Goal: Task Accomplishment & Management: Manage account settings

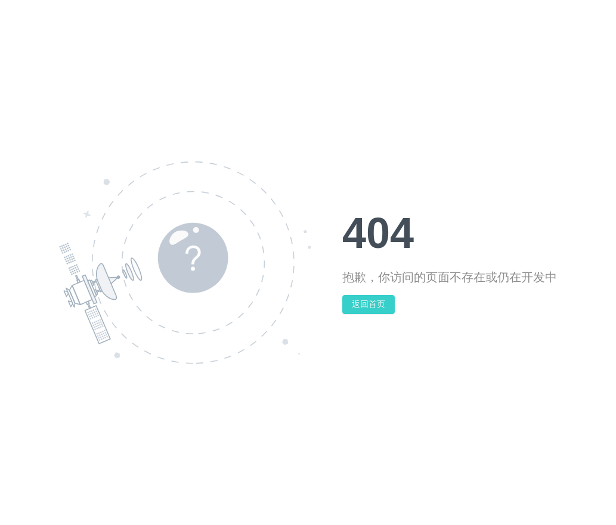
click at [380, 309] on button "返回首页" at bounding box center [368, 304] width 52 height 19
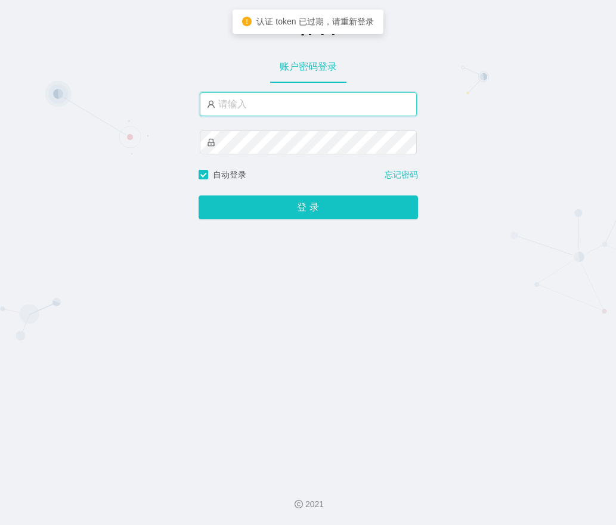
type input "admin"
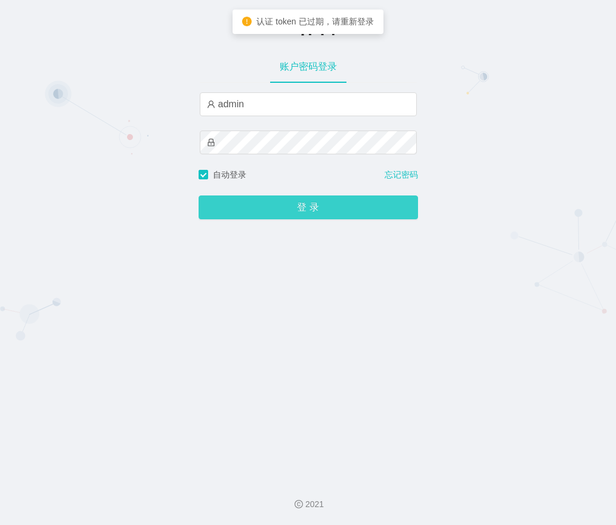
click at [274, 211] on button "登 录" at bounding box center [307, 208] width 219 height 24
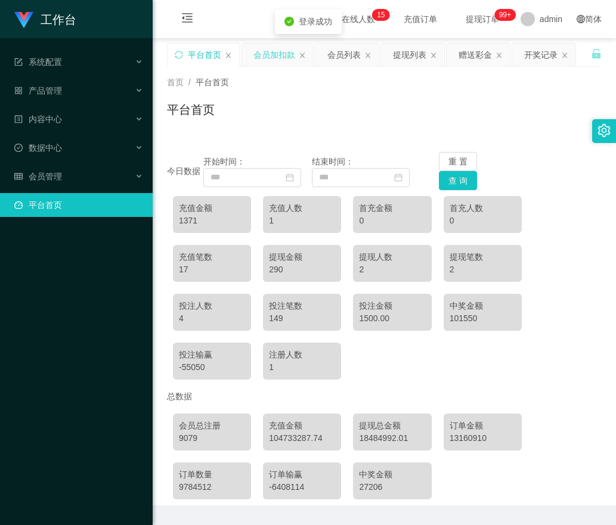
click at [267, 44] on div "会员加扣款" at bounding box center [274, 55] width 42 height 23
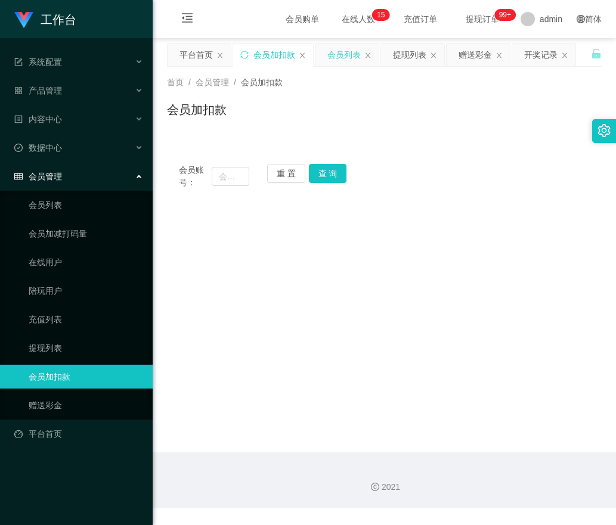
click at [330, 57] on div "会员列表" at bounding box center [343, 55] width 33 height 23
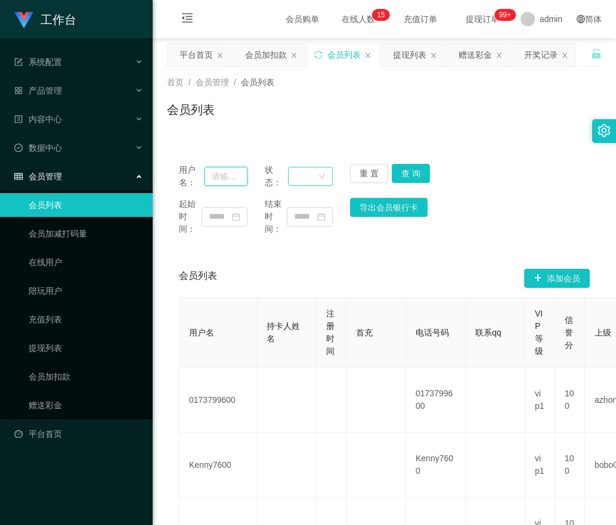
drag, startPoint x: 220, startPoint y: 180, endPoint x: 309, endPoint y: 180, distance: 88.8
click at [232, 180] on input "text" at bounding box center [225, 176] width 43 height 19
paste input "Kambae"
type input "Kambae"
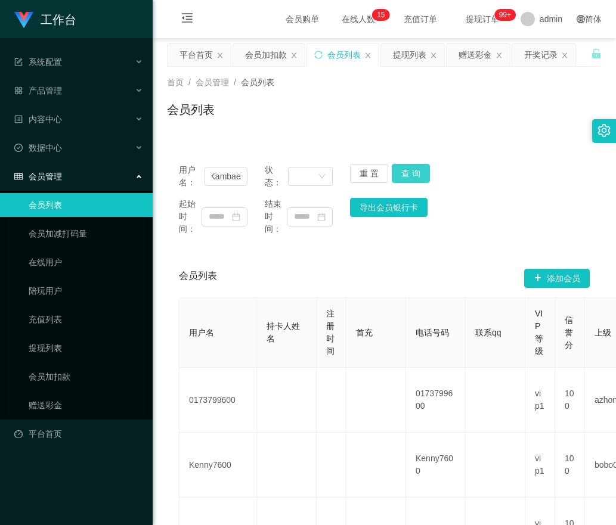
click at [399, 171] on button "查 询" at bounding box center [411, 173] width 38 height 19
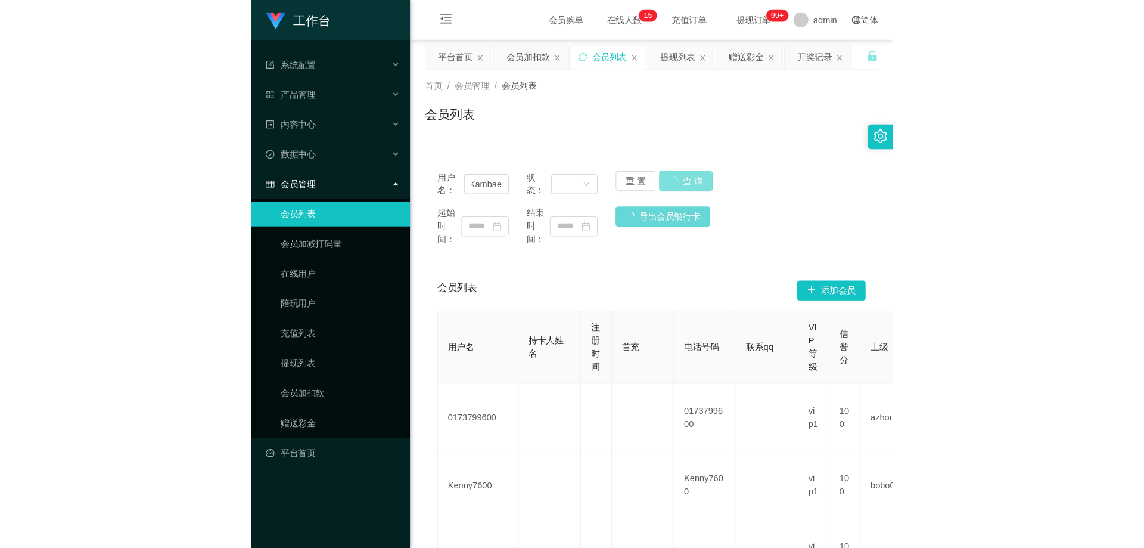
scroll to position [0, 0]
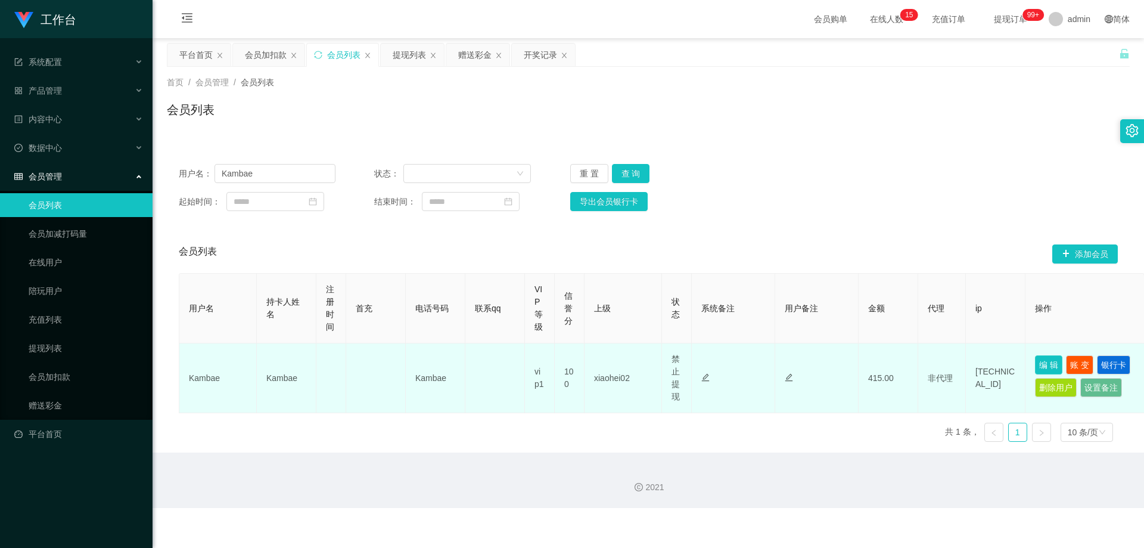
click at [615, 364] on button "编 辑" at bounding box center [1048, 364] width 27 height 19
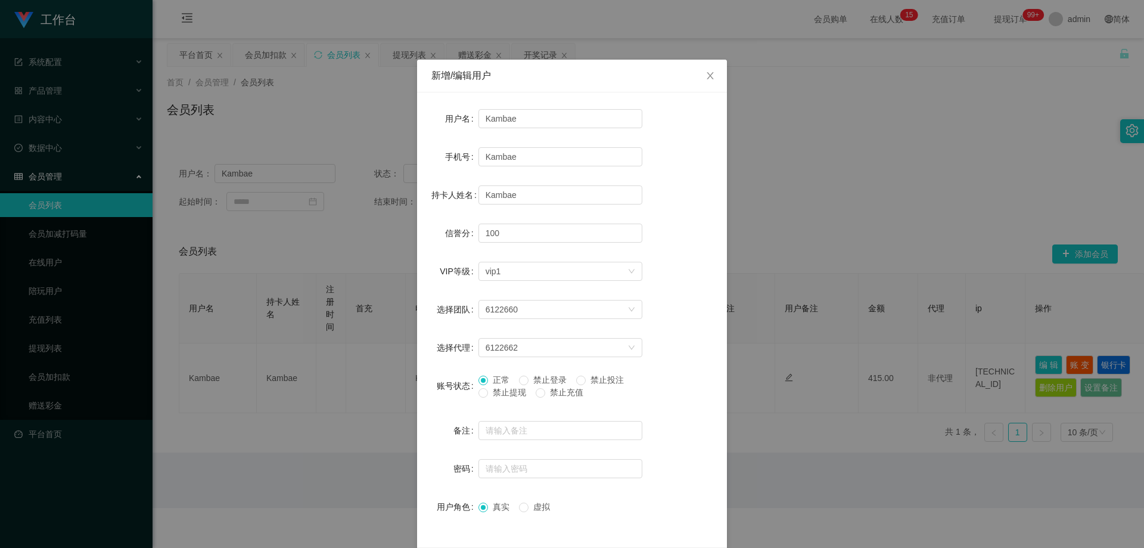
click at [516, 395] on span "禁止提现" at bounding box center [509, 392] width 43 height 10
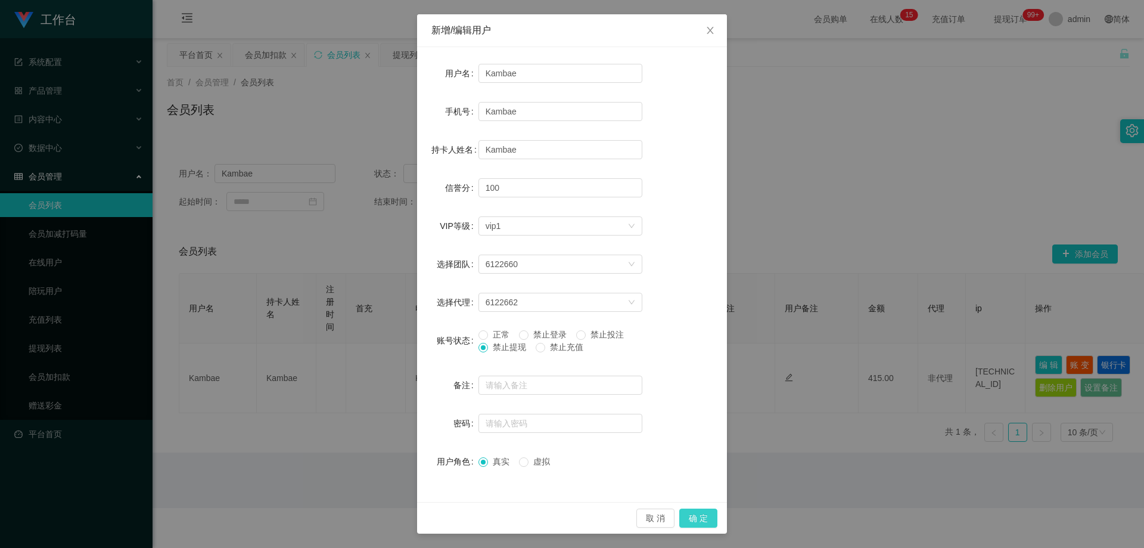
click at [615, 520] on button "确 定" at bounding box center [699, 517] width 38 height 19
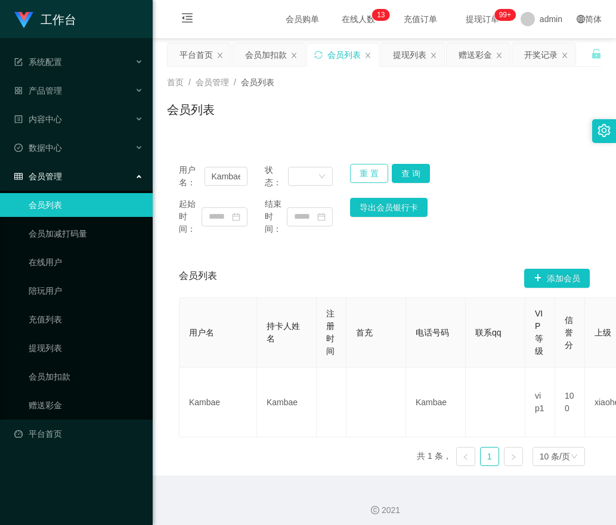
click at [360, 169] on button "重 置" at bounding box center [369, 173] width 38 height 19
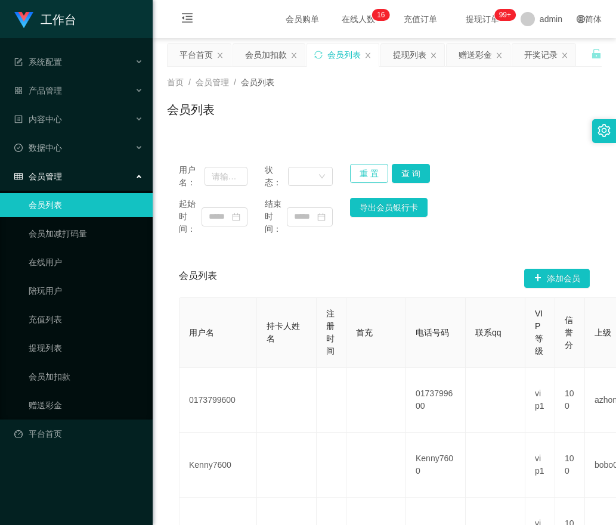
click at [367, 169] on button "重 置" at bounding box center [369, 173] width 38 height 19
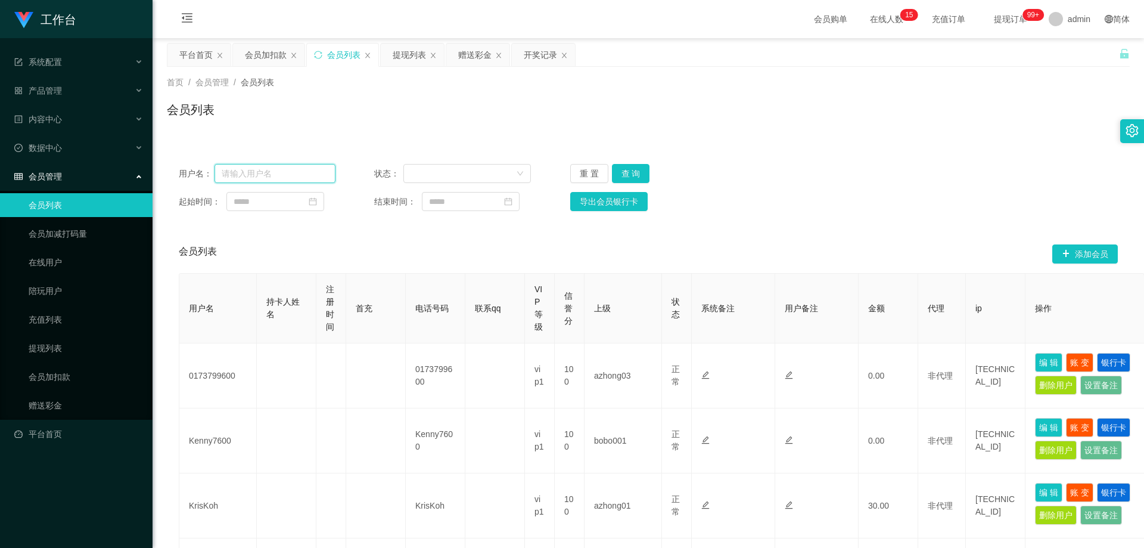
drag, startPoint x: 291, startPoint y: 178, endPoint x: 249, endPoint y: 176, distance: 43.0
click at [245, 175] on input "text" at bounding box center [275, 173] width 121 height 19
paste input "91470042"
type input "91470042"
drag, startPoint x: 629, startPoint y: 170, endPoint x: 684, endPoint y: 191, distance: 58.7
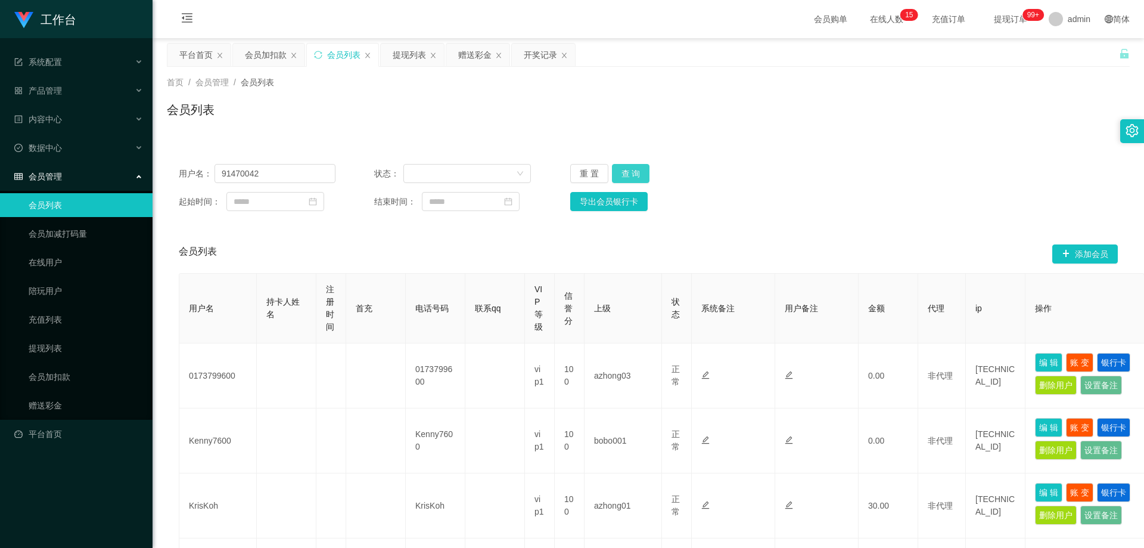
click at [615, 170] on button "查 询" at bounding box center [631, 173] width 38 height 19
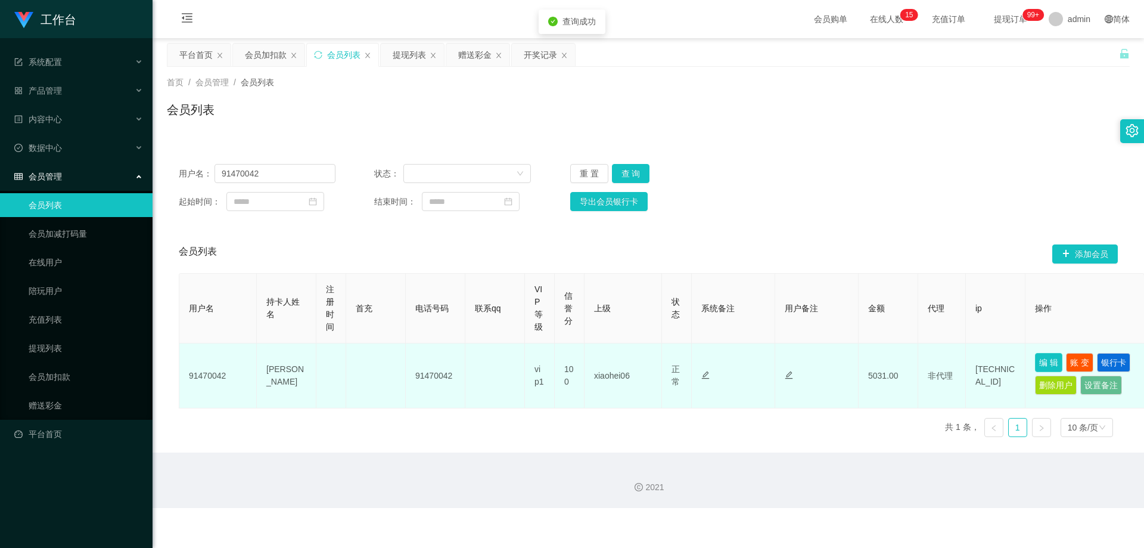
click at [615, 364] on button "编 辑" at bounding box center [1048, 362] width 27 height 19
type input "91470042"
type input "[PERSON_NAME]"
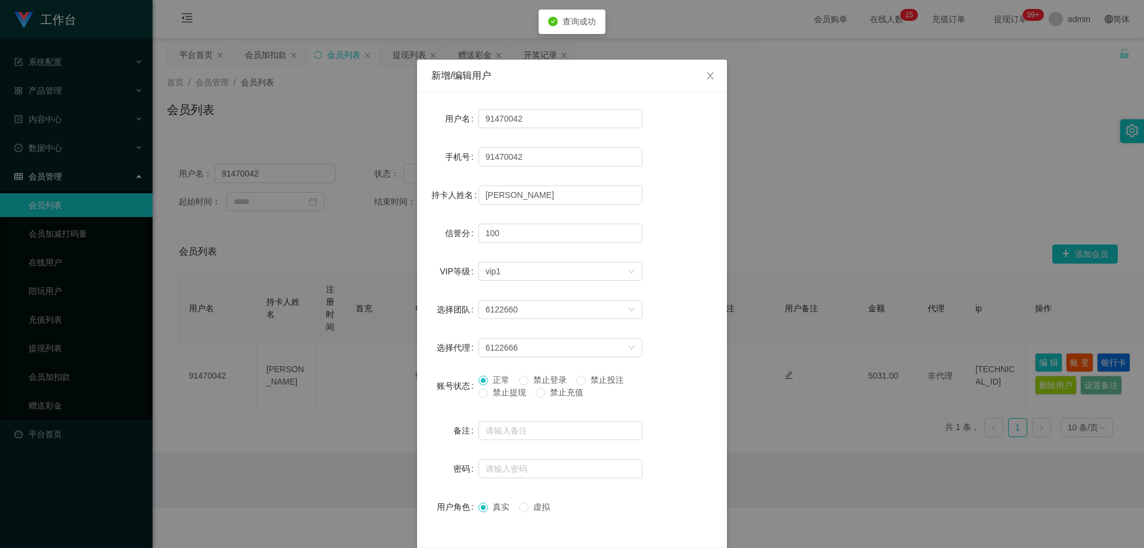
drag, startPoint x: 511, startPoint y: 395, endPoint x: 590, endPoint y: 401, distance: 78.9
click at [511, 395] on span "禁止提现" at bounding box center [509, 392] width 43 height 10
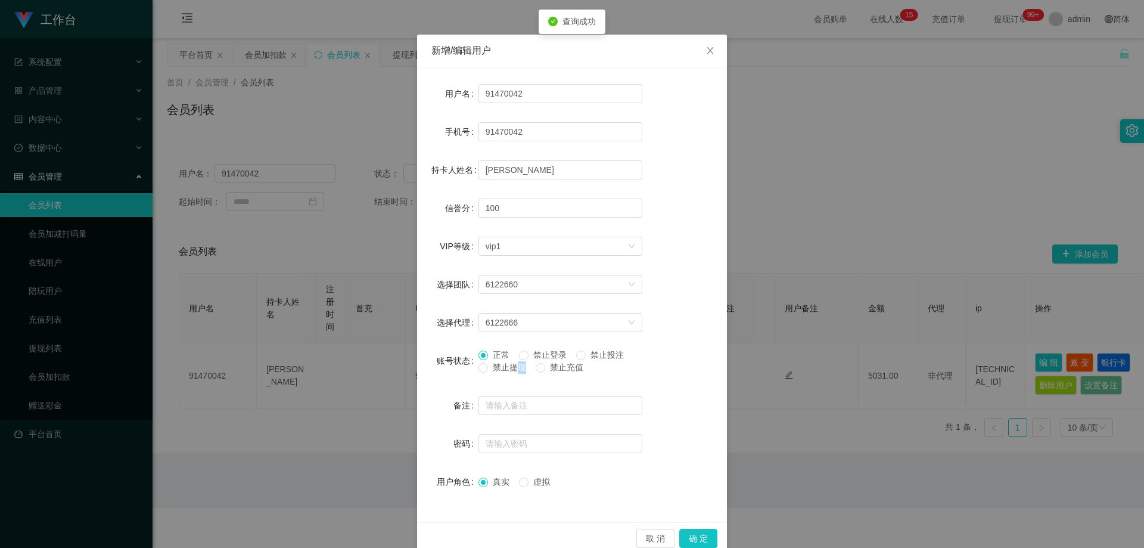
scroll to position [46, 0]
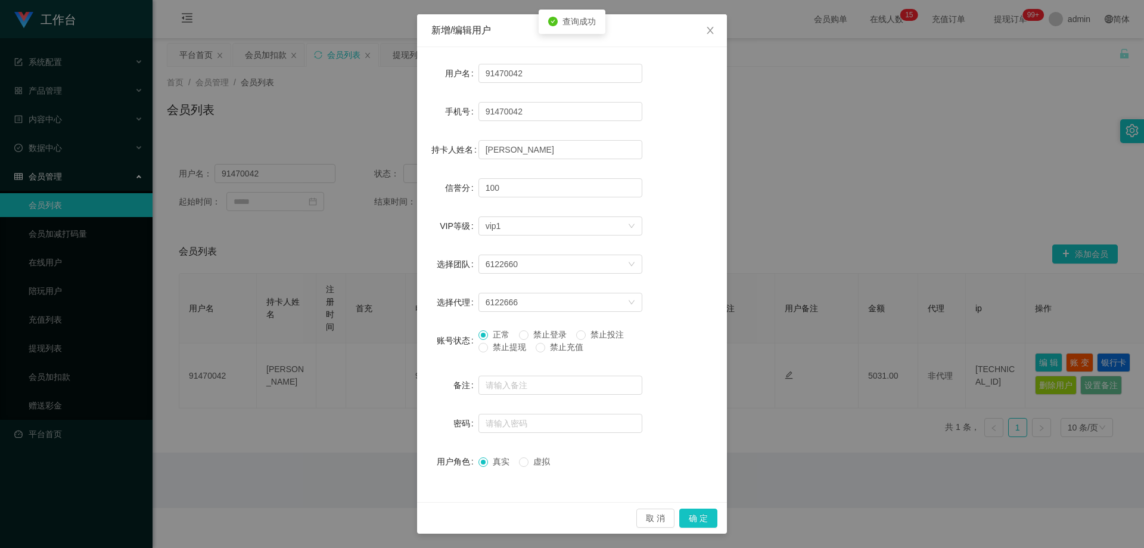
click at [488, 348] on span "禁止提现" at bounding box center [509, 347] width 43 height 10
click at [615, 515] on button "确 定" at bounding box center [699, 517] width 38 height 19
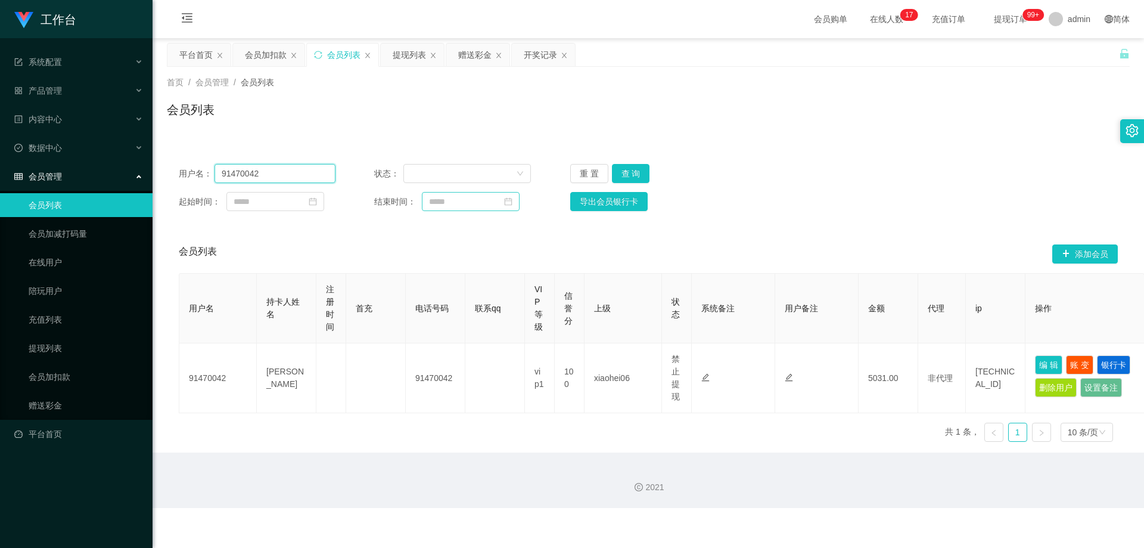
drag, startPoint x: 58, startPoint y: 194, endPoint x: 436, endPoint y: 206, distance: 378.1
click at [59, 194] on section "工作台 系统配置 产品管理 内容中心 数据中心 会员管理 会员列表 会员加减打码量 在线用户 陪玩用户 充值列表 提现列表 会员加扣款 赠送彩金 平台首页 保…" at bounding box center [572, 254] width 1144 height 508
paste input "haveaniceday"
type input "haveaniceday"
click at [615, 175] on button "查 询" at bounding box center [631, 173] width 38 height 19
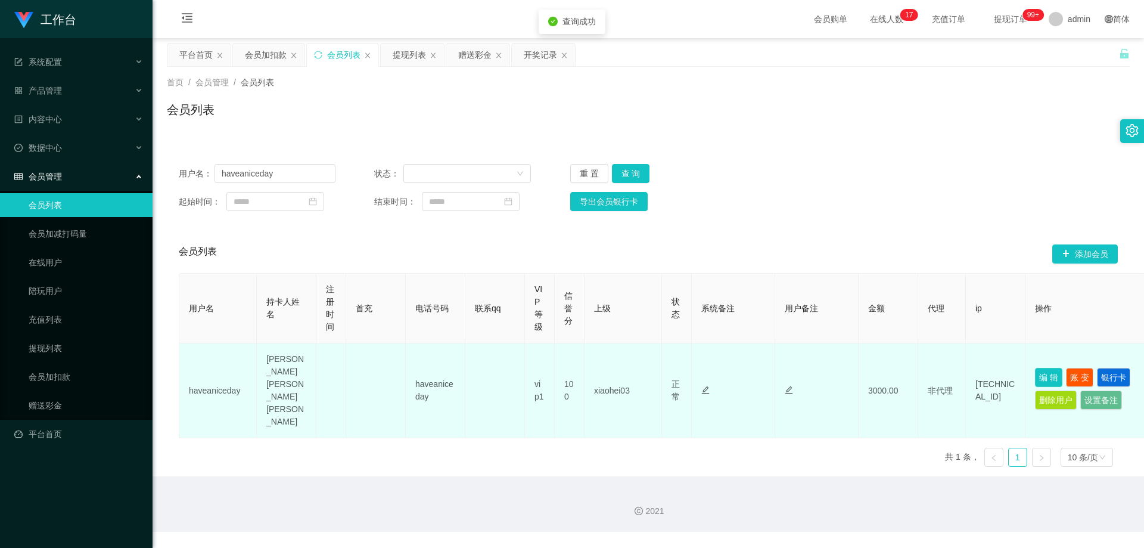
click at [615, 368] on button "编 辑" at bounding box center [1048, 377] width 27 height 19
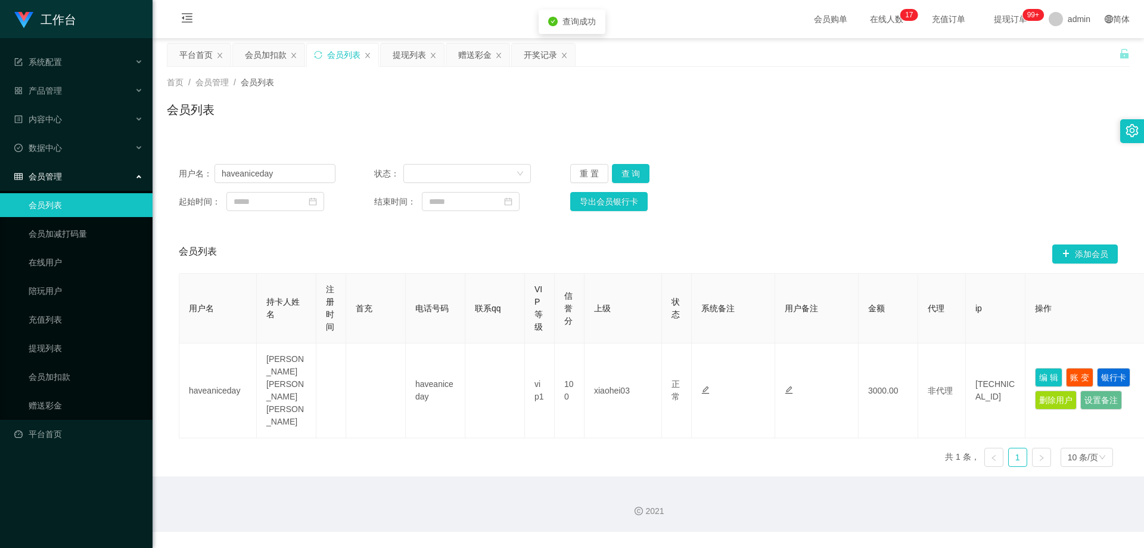
type input "haveaniceday"
type input "[PERSON_NAME] [PERSON_NAME] [PERSON_NAME]"
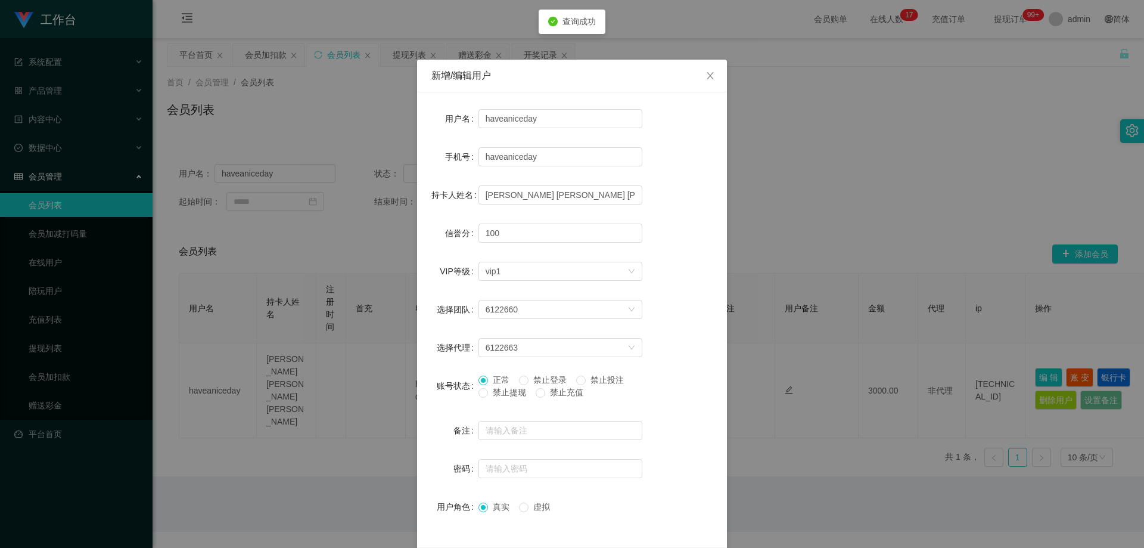
drag, startPoint x: 521, startPoint y: 392, endPoint x: 532, endPoint y: 395, distance: 11.6
click at [521, 393] on span "禁止提现" at bounding box center [509, 392] width 43 height 10
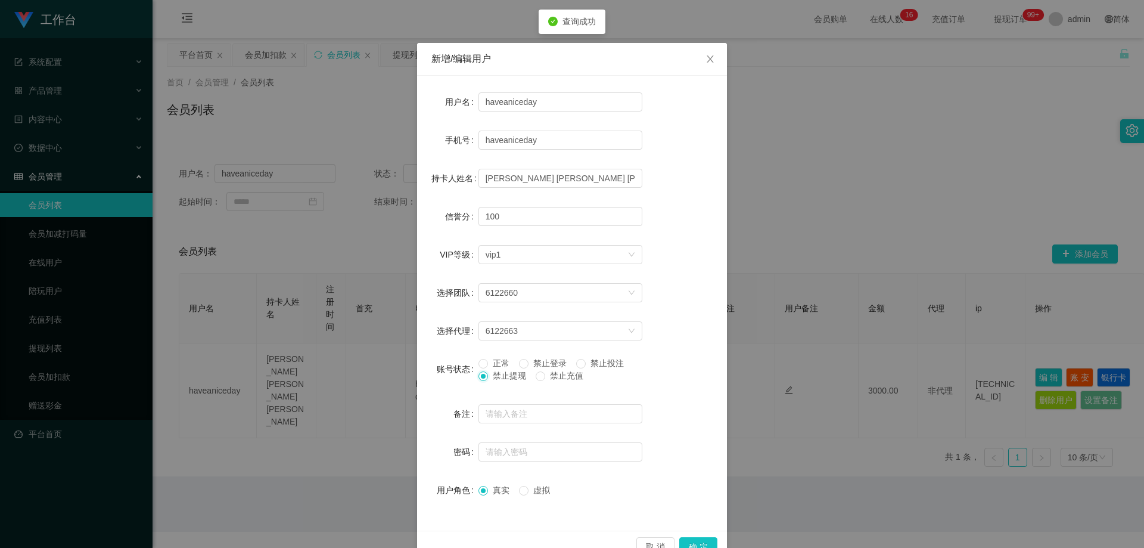
scroll to position [46, 0]
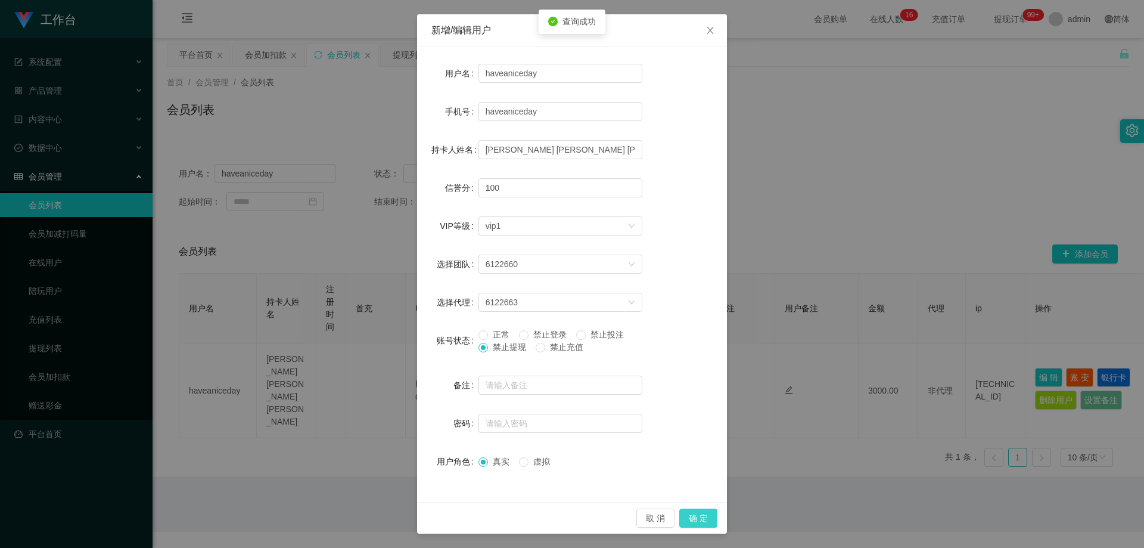
drag, startPoint x: 706, startPoint y: 517, endPoint x: 712, endPoint y: 512, distance: 7.6
click at [615, 517] on button "确 定" at bounding box center [699, 517] width 38 height 19
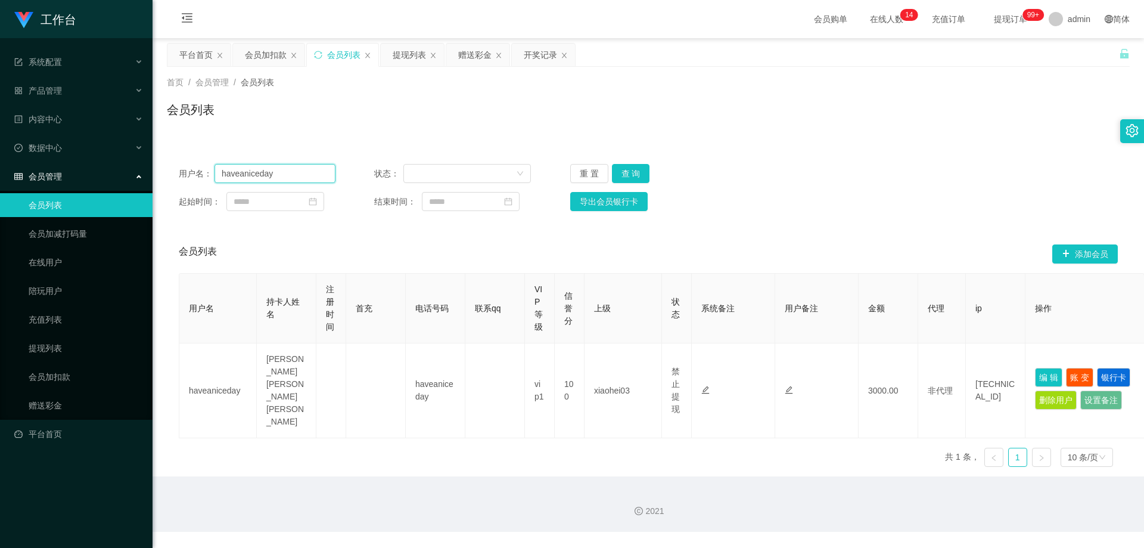
drag, startPoint x: 190, startPoint y: 173, endPoint x: 64, endPoint y: 185, distance: 126.3
click at [55, 184] on section "工作台 系统配置 产品管理 内容中心 数据中心 会员管理 会员列表 会员加减打码量 在线用户 陪玩用户 充值列表 提现列表 会员加扣款 赠送彩金 平台首页 保…" at bounding box center [572, 266] width 1144 height 532
paste input "Siangg"
type input "Siangg"
drag, startPoint x: 628, startPoint y: 172, endPoint x: 665, endPoint y: 191, distance: 42.4
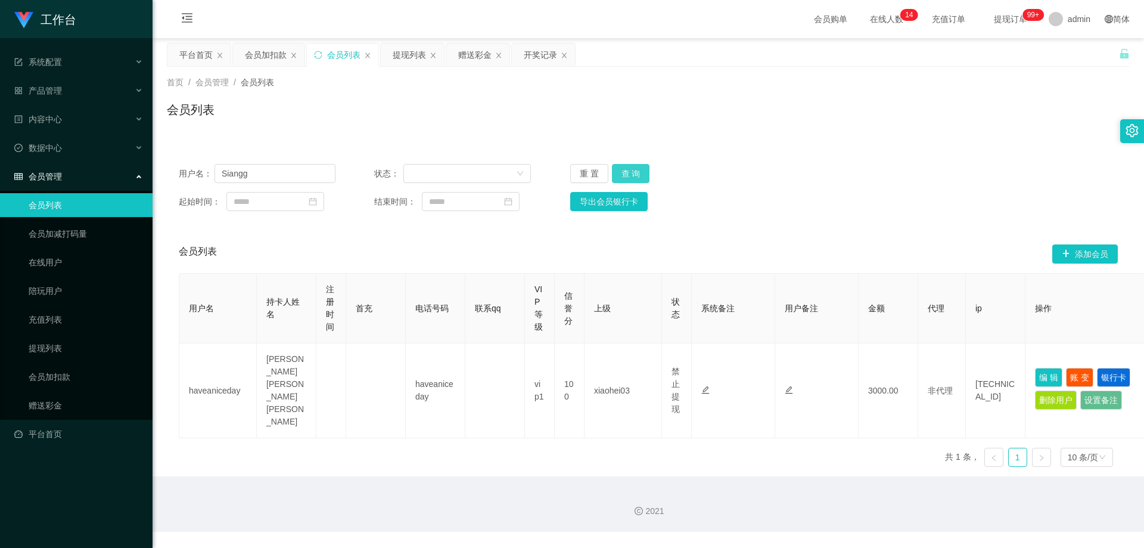
click at [615, 172] on button "查 询" at bounding box center [631, 173] width 38 height 19
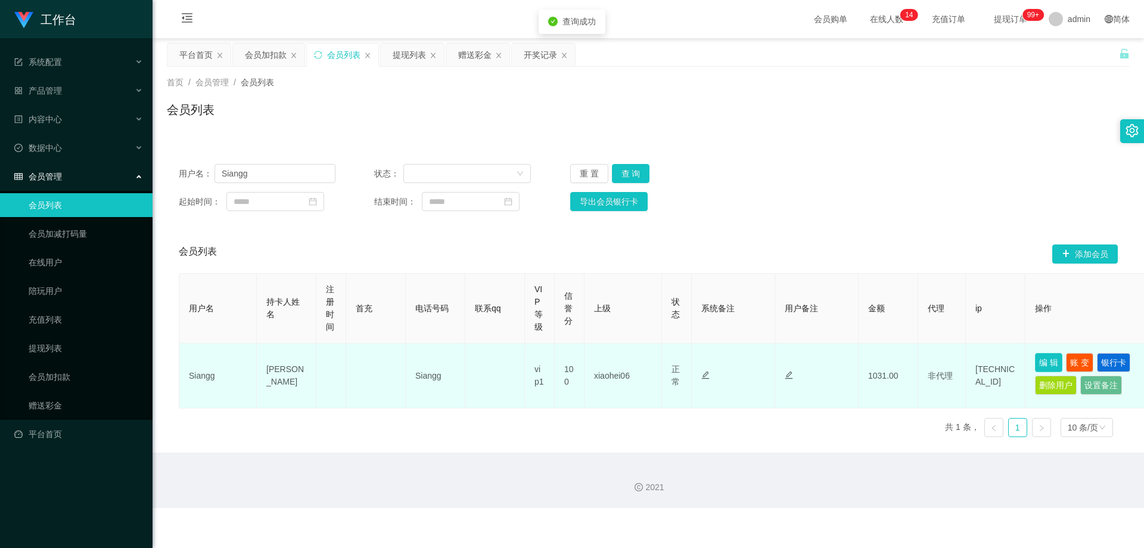
drag, startPoint x: 1054, startPoint y: 359, endPoint x: 984, endPoint y: 372, distance: 71.0
click at [615, 359] on button "编 辑" at bounding box center [1048, 362] width 27 height 19
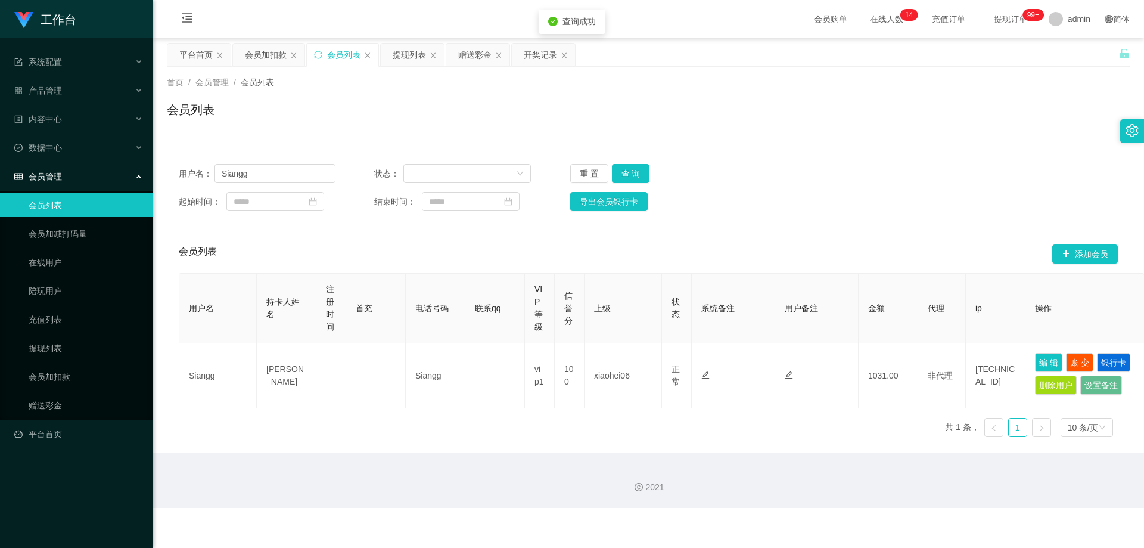
type input "Siangg"
type input "[PERSON_NAME]"
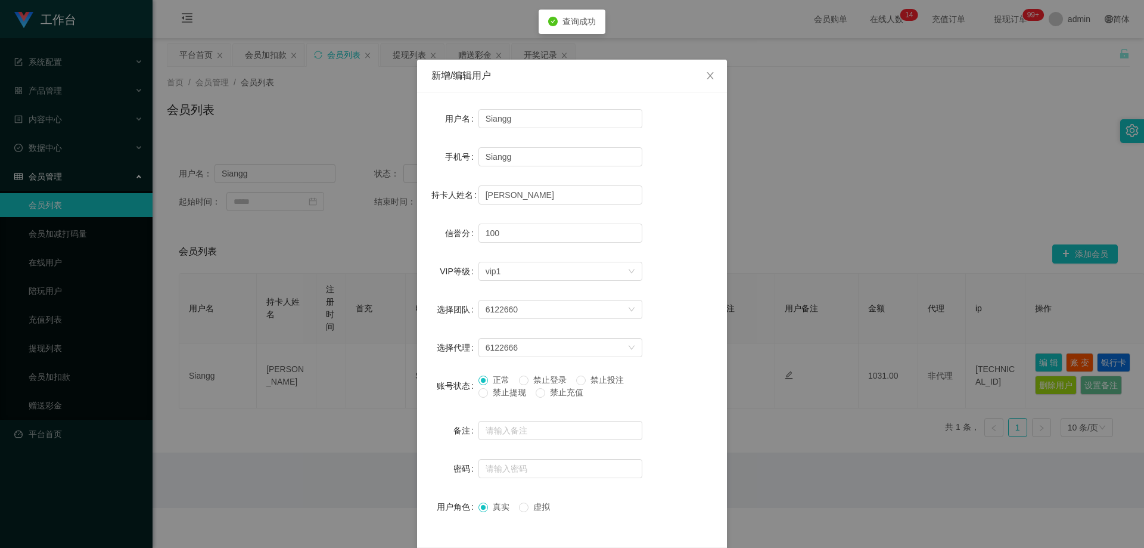
drag, startPoint x: 517, startPoint y: 390, endPoint x: 606, endPoint y: 421, distance: 94.3
click at [517, 391] on span "禁止提现" at bounding box center [509, 392] width 43 height 10
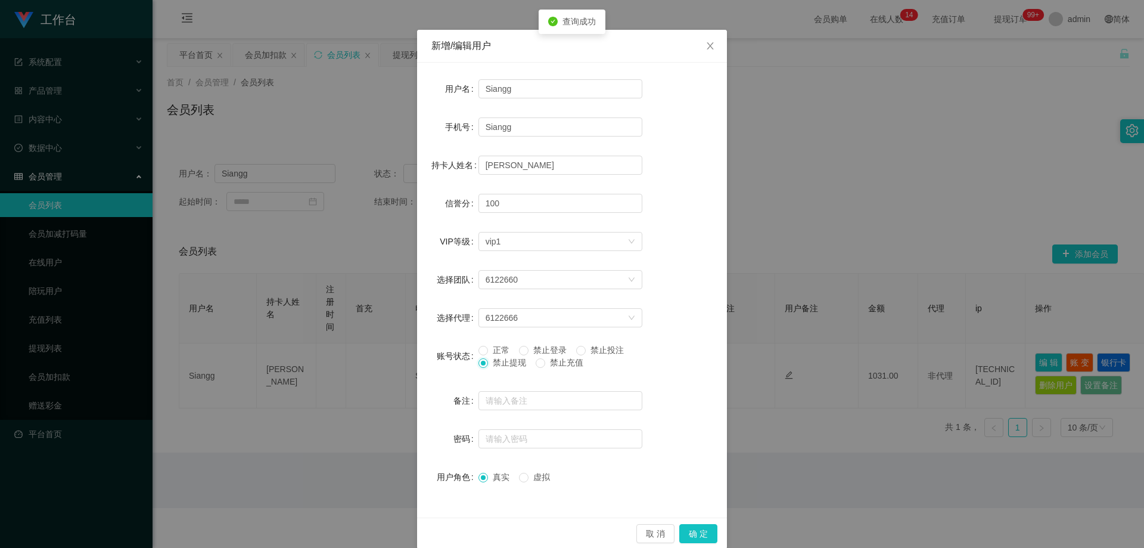
scroll to position [46, 0]
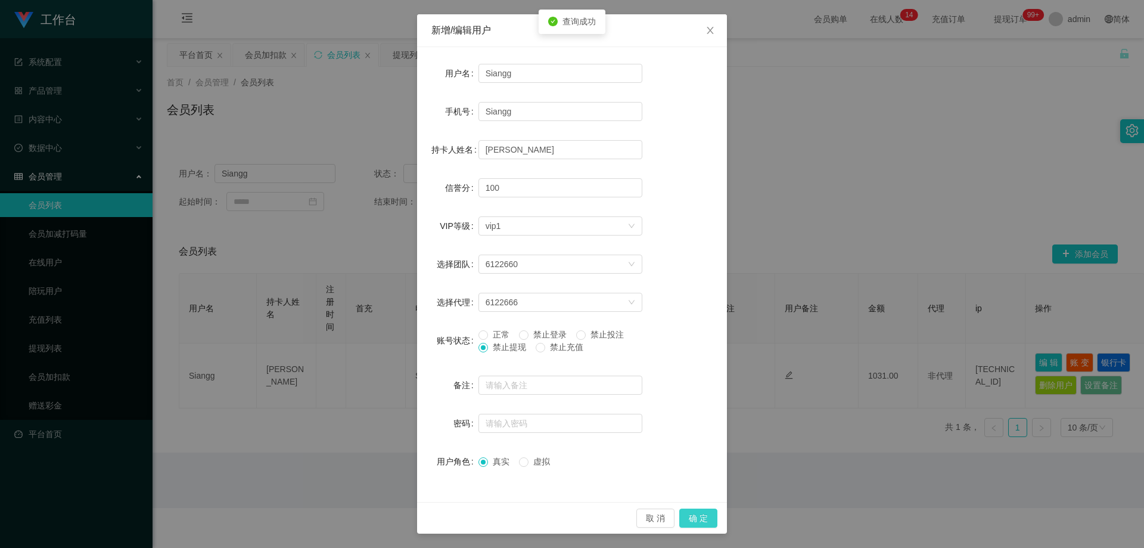
click at [615, 515] on button "确 定" at bounding box center [699, 517] width 38 height 19
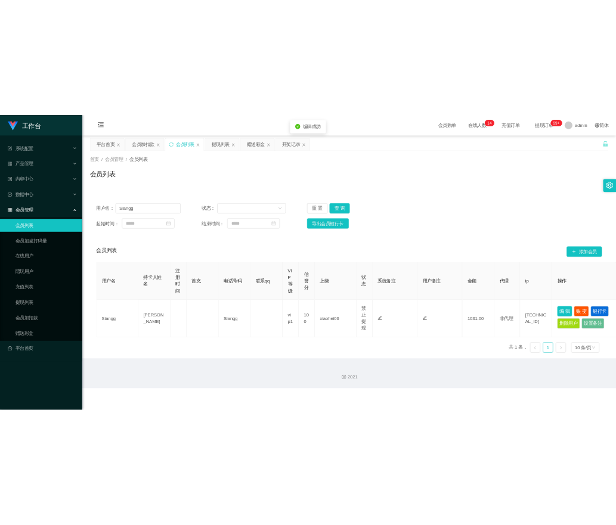
scroll to position [0, 0]
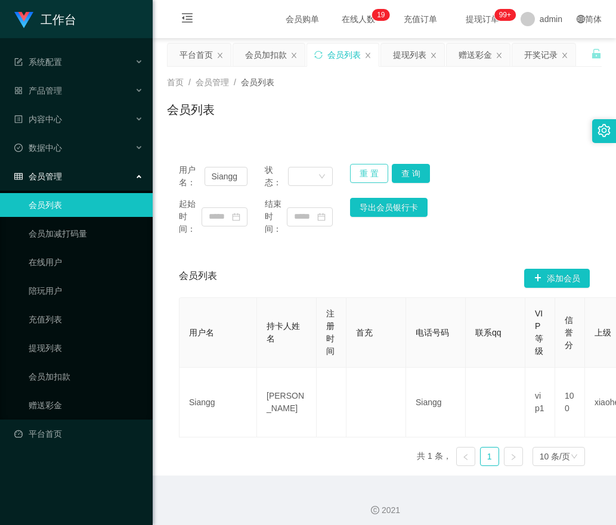
click at [353, 170] on button "重 置" at bounding box center [369, 173] width 38 height 19
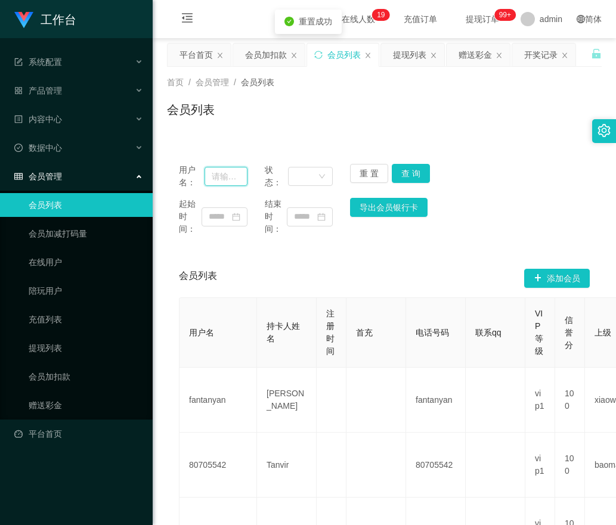
drag, startPoint x: 235, startPoint y: 177, endPoint x: 268, endPoint y: 177, distance: 32.2
click at [238, 177] on input "text" at bounding box center [225, 176] width 43 height 19
paste input "heshang"
type input "heshang"
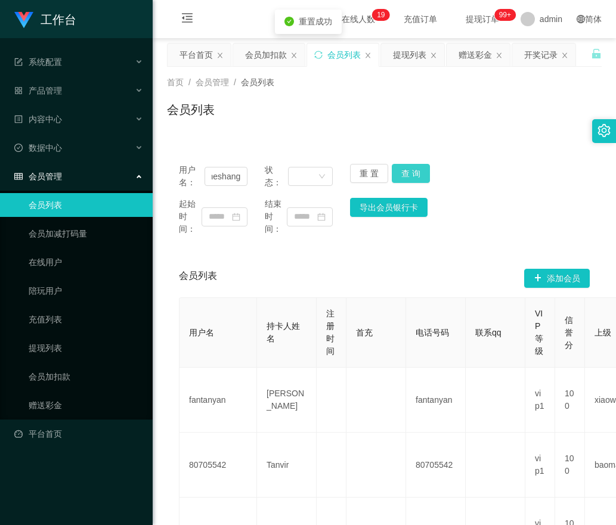
click at [404, 171] on button "查 询" at bounding box center [411, 173] width 38 height 19
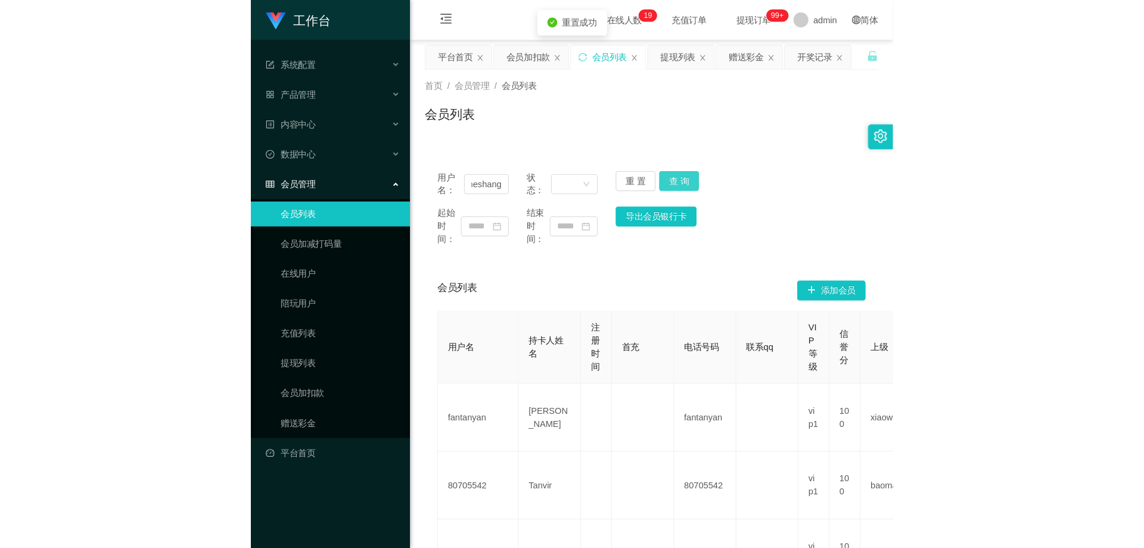
scroll to position [0, 0]
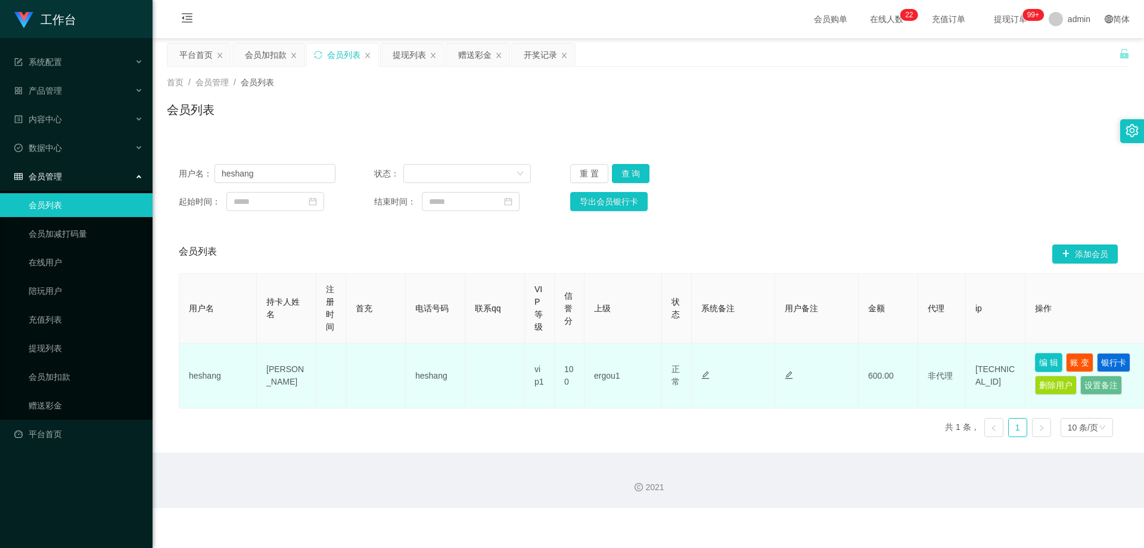
click at [615, 362] on button "编 辑" at bounding box center [1048, 362] width 27 height 19
type input "heshang"
type input "[PERSON_NAME]"
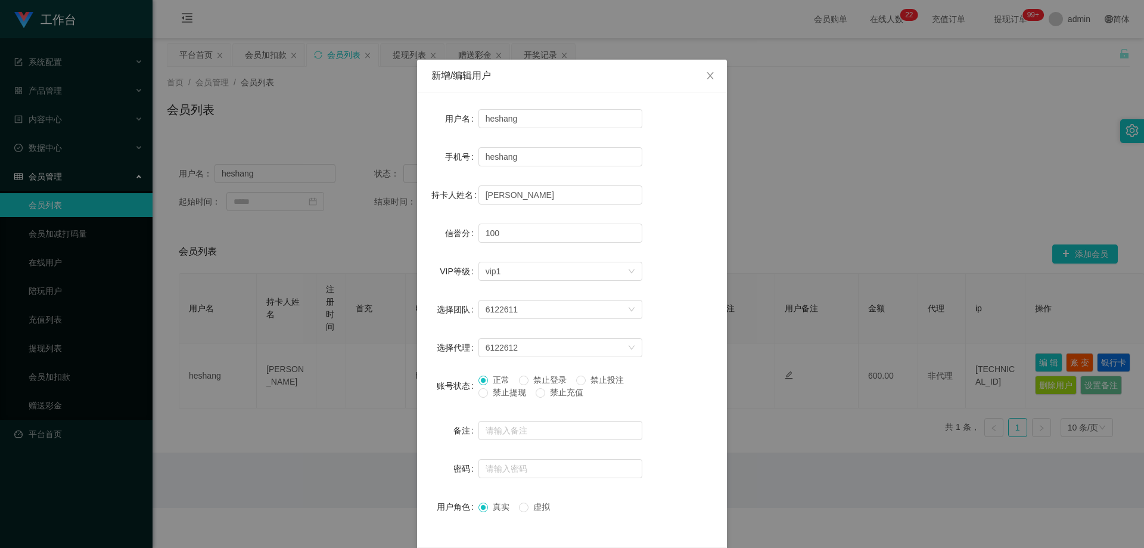
click at [504, 392] on span "禁止提现" at bounding box center [509, 392] width 43 height 10
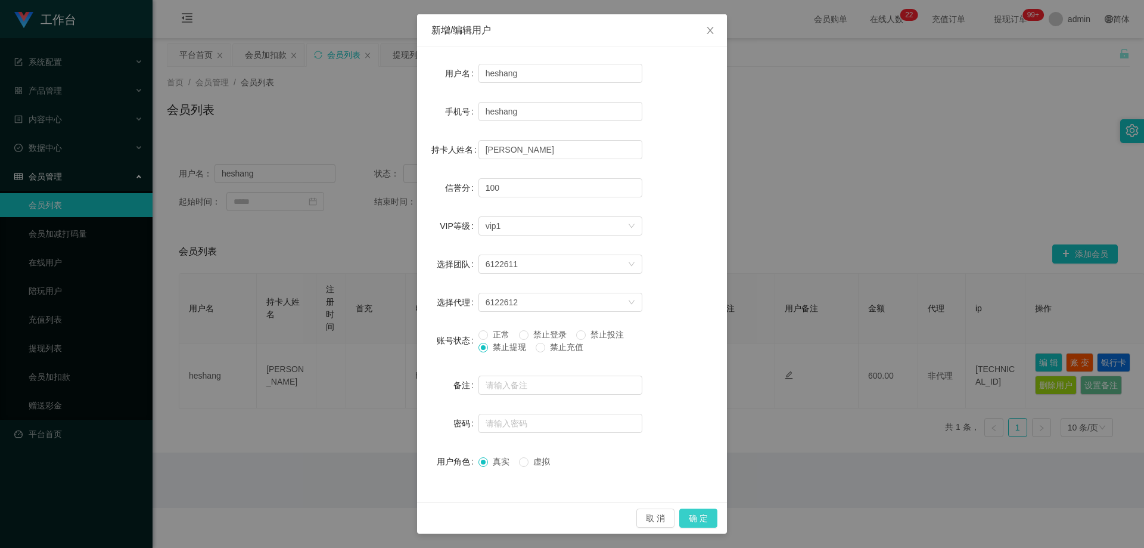
click at [615, 523] on button "确 定" at bounding box center [699, 517] width 38 height 19
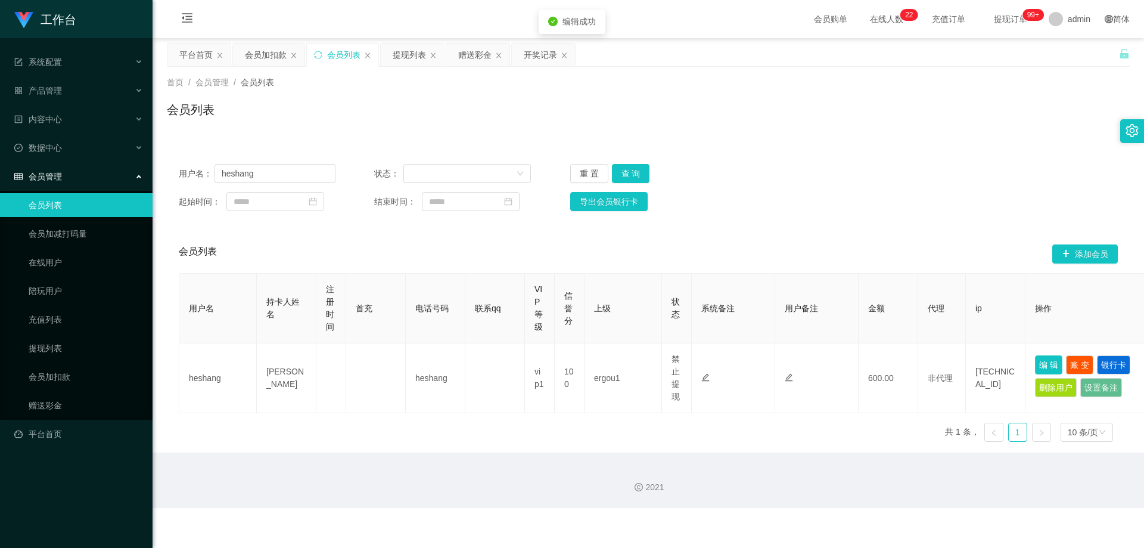
scroll to position [0, 0]
click at [127, 203] on section "工作台 系统配置 产品管理 内容中心 数据中心 会员管理 会员列表 会员加减打码量 在线用户 陪玩用户 充值列表 提现列表 会员加扣款 赠送彩金 平台首页 保…" at bounding box center [572, 254] width 1144 height 508
paste input "890122"
type input "890122"
click at [615, 168] on button "查 询" at bounding box center [631, 173] width 38 height 19
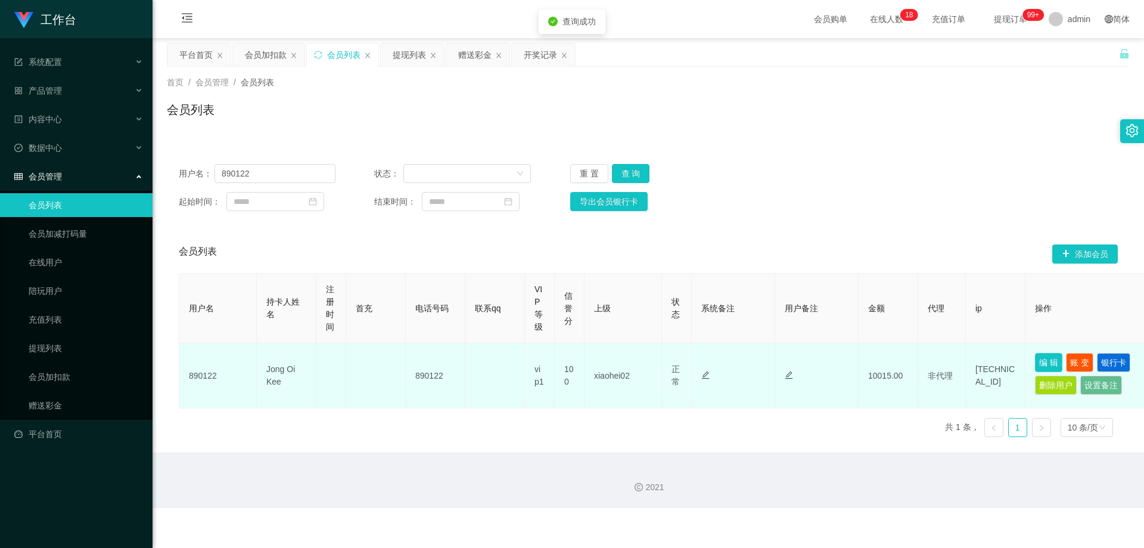
click at [615, 362] on button "编 辑" at bounding box center [1048, 362] width 27 height 19
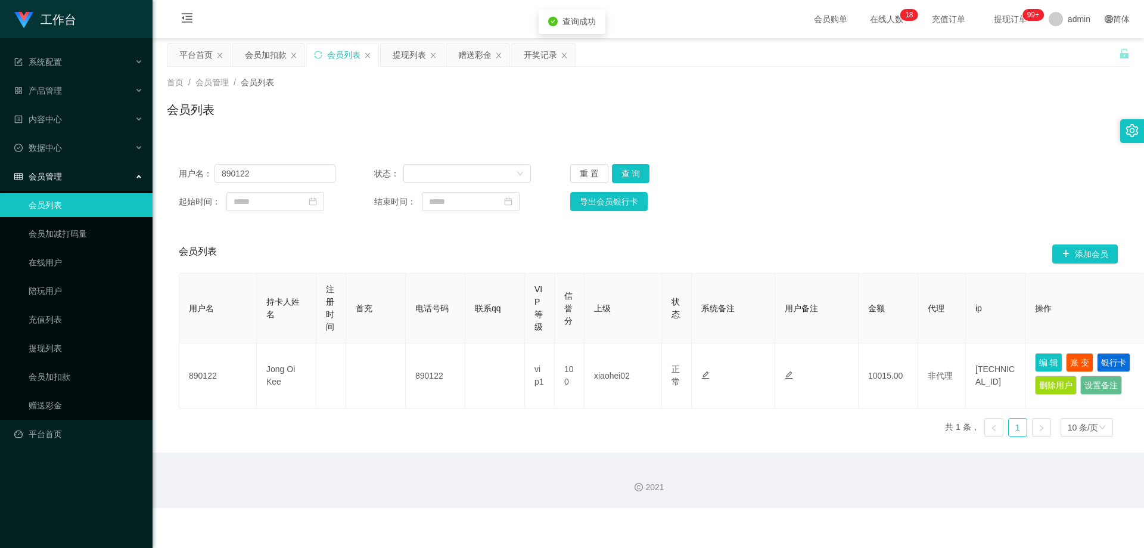
type input "890122"
type input "Jong Oi Kee"
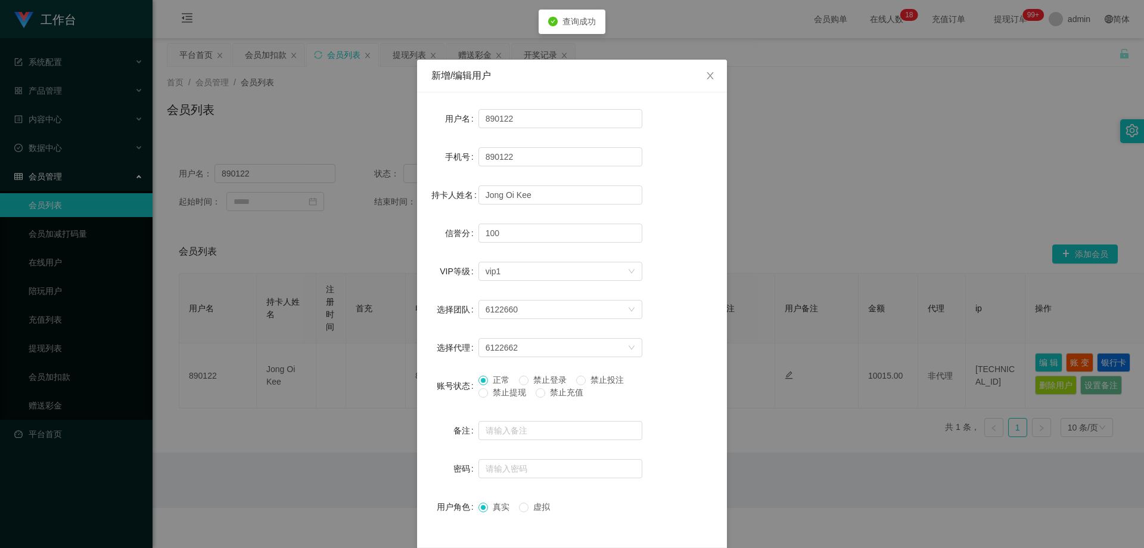
click at [498, 399] on div "正常 禁止登录 禁止投注 禁止提现 禁止充值" at bounding box center [561, 389] width 164 height 30
click at [498, 394] on span "禁止提现" at bounding box center [509, 392] width 43 height 10
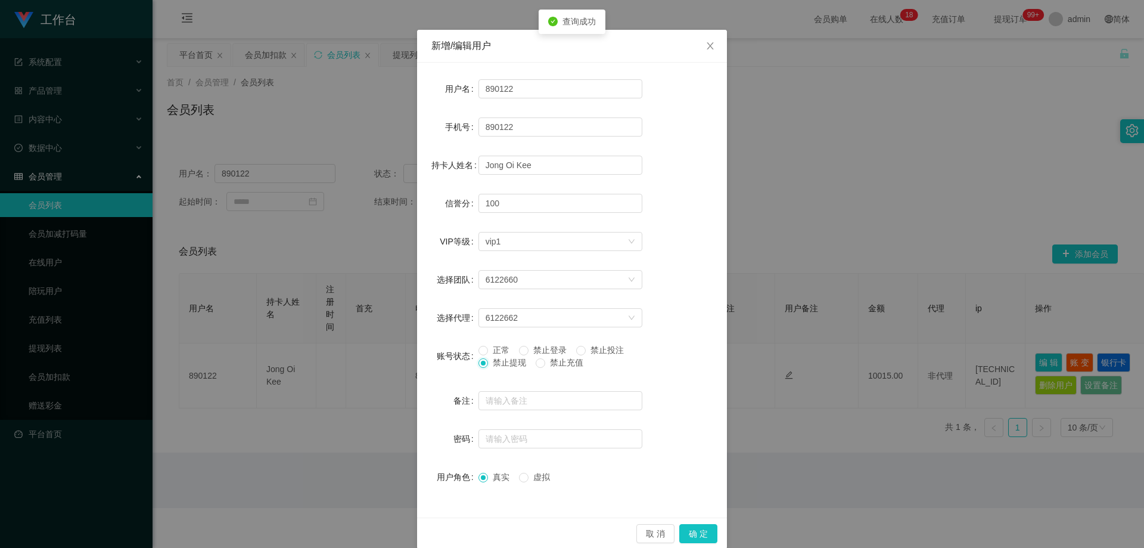
scroll to position [46, 0]
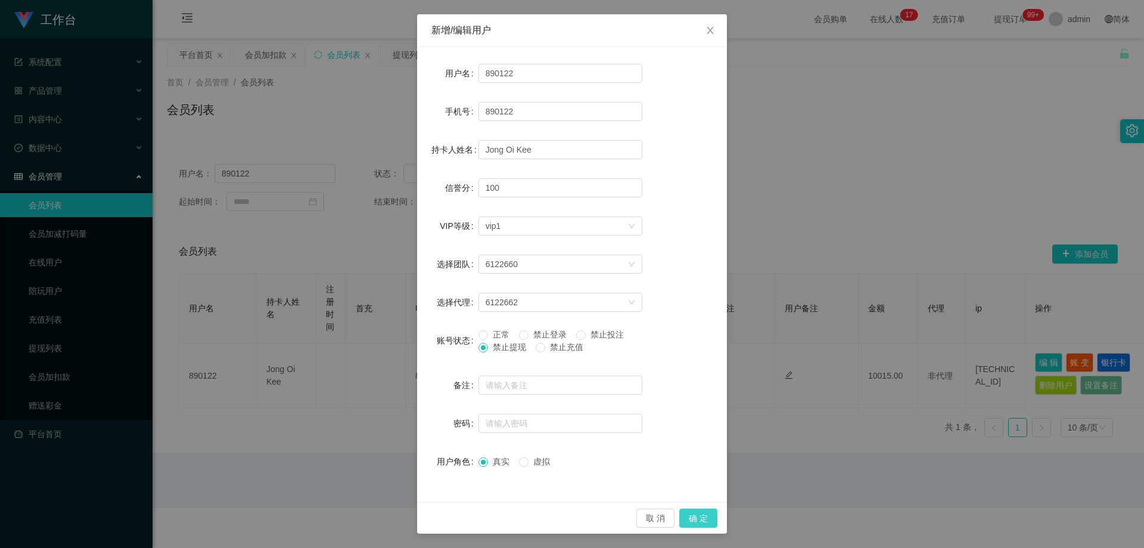
drag, startPoint x: 693, startPoint y: 516, endPoint x: 711, endPoint y: 501, distance: 23.7
click at [615, 517] on button "确 定" at bounding box center [699, 517] width 38 height 19
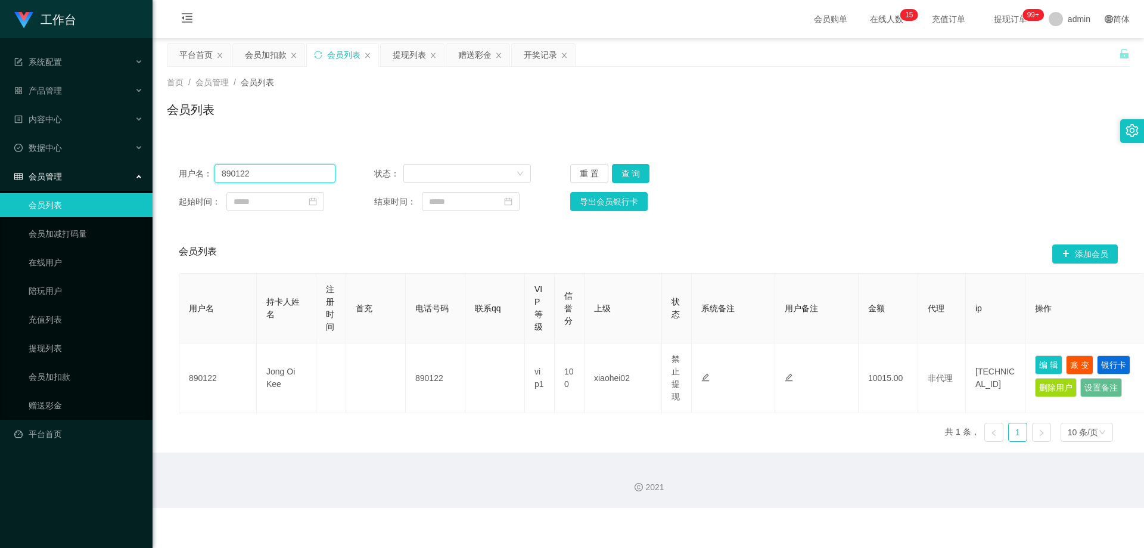
drag, startPoint x: 277, startPoint y: 176, endPoint x: 411, endPoint y: 205, distance: 137.3
click at [57, 176] on section "工作台 系统配置 产品管理 内容中心 数据中心 会员管理 会员列表 会员加减打码量 在线用户 陪玩用户 充值列表 提现列表 会员加扣款 赠送彩金 平台首页 保…" at bounding box center [572, 254] width 1144 height 508
paste input "wang111111"
type input "wang111111"
drag, startPoint x: 625, startPoint y: 178, endPoint x: 780, endPoint y: 276, distance: 184.1
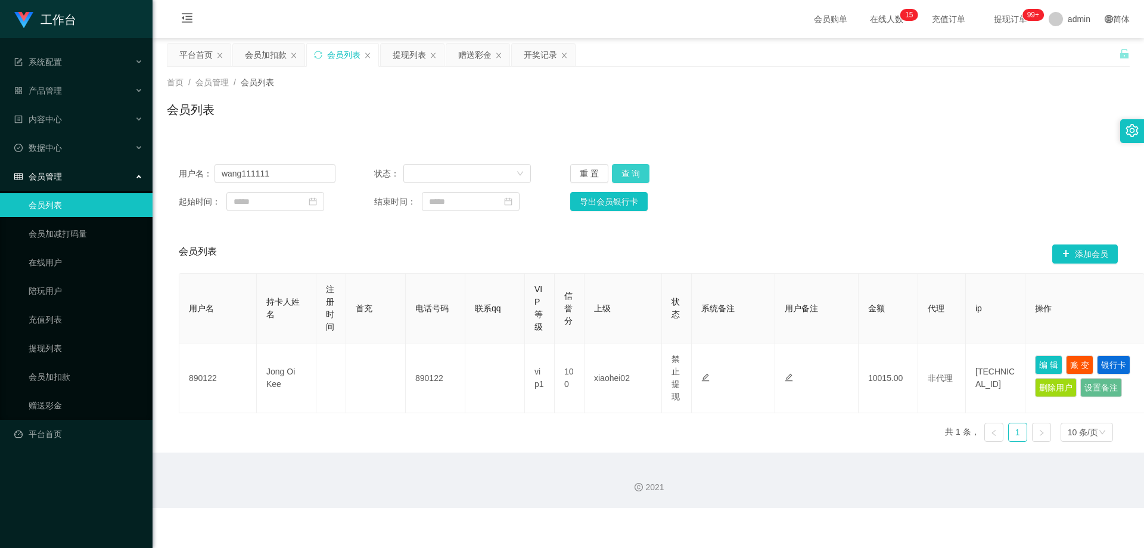
click at [615, 178] on button "查 询" at bounding box center [631, 173] width 38 height 19
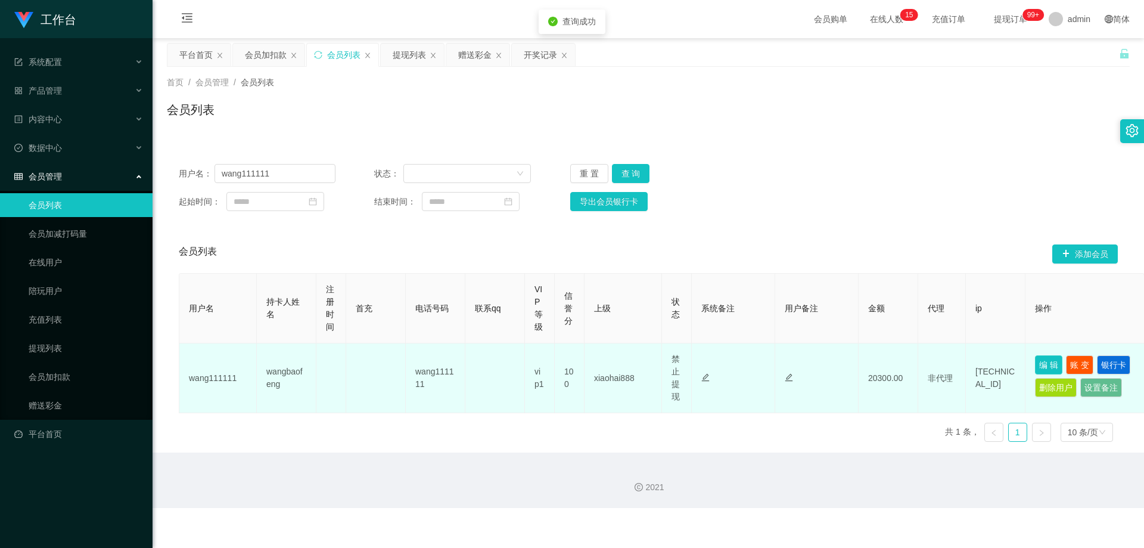
click at [615, 361] on button "编 辑" at bounding box center [1048, 364] width 27 height 19
type input "wang111111"
type input "wangbaofeng"
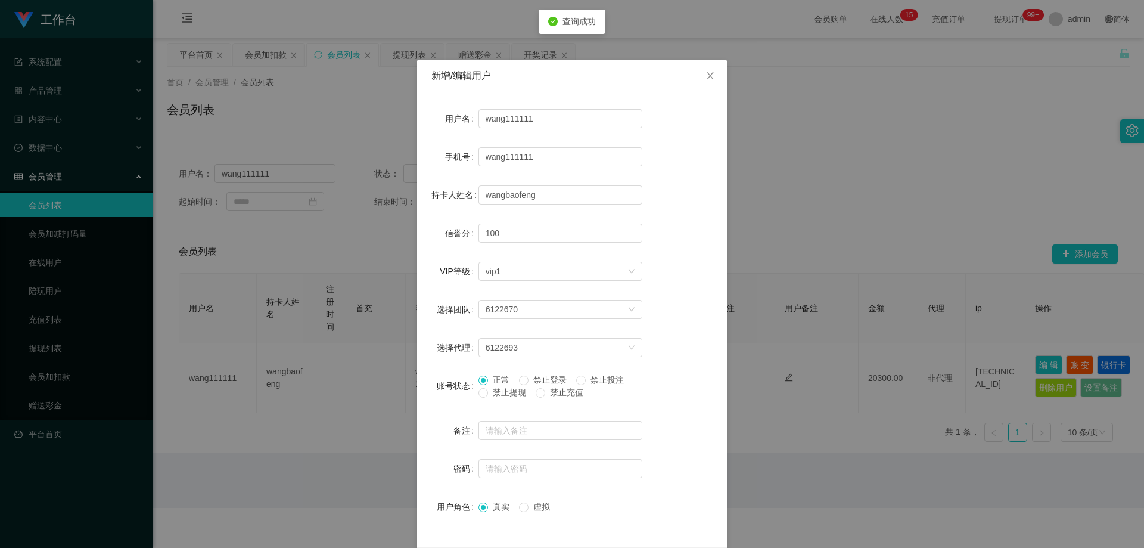
click at [550, 379] on span "禁止登录" at bounding box center [550, 380] width 43 height 10
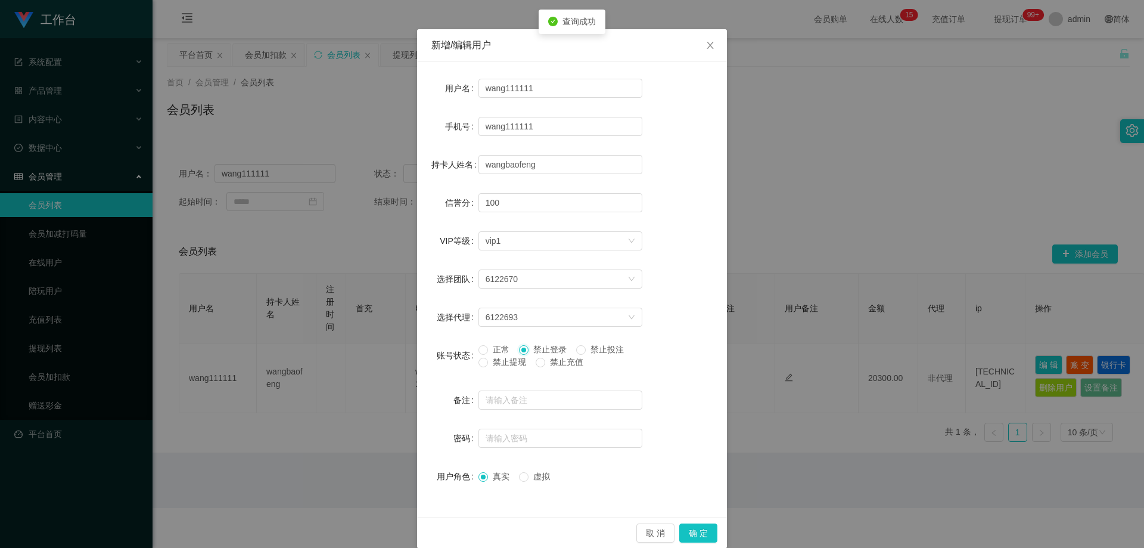
scroll to position [46, 0]
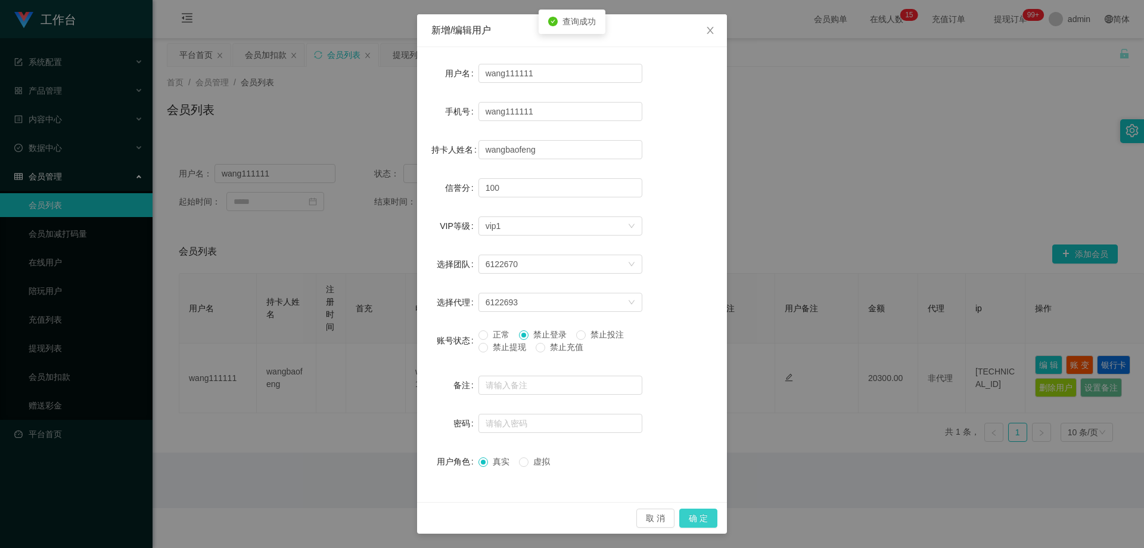
drag, startPoint x: 694, startPoint y: 519, endPoint x: 784, endPoint y: 389, distance: 158.9
click at [615, 519] on button "确 定" at bounding box center [699, 517] width 38 height 19
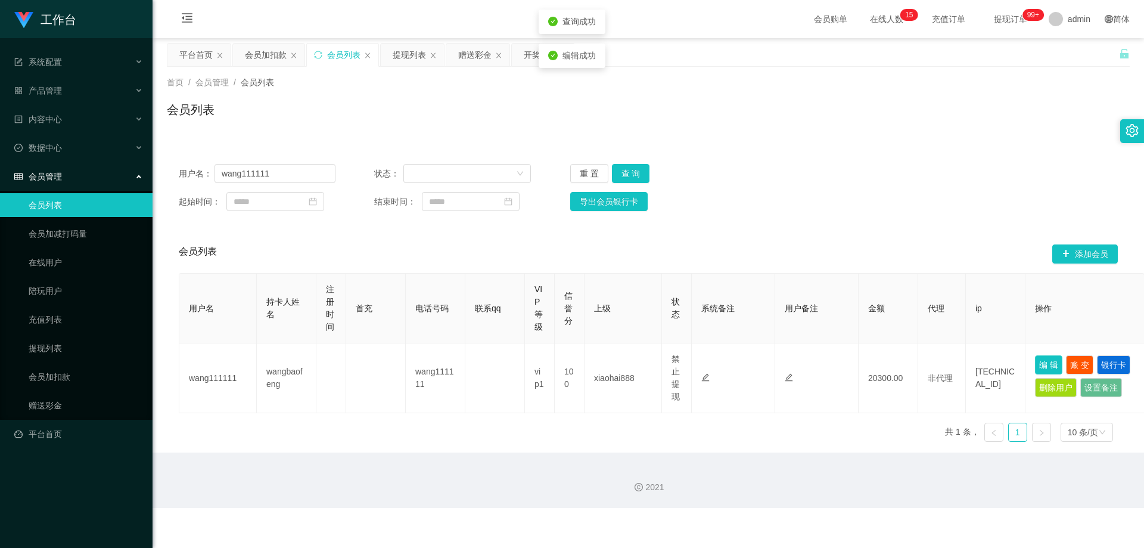
scroll to position [0, 0]
drag, startPoint x: 300, startPoint y: 176, endPoint x: 359, endPoint y: 185, distance: 59.7
click at [172, 178] on div "用户名： wang111111 状态： 重 置 查 询 起始时间： 结束时间： 导出会员银行卡" at bounding box center [648, 187] width 963 height 71
paste input "125778"
type input "125778"
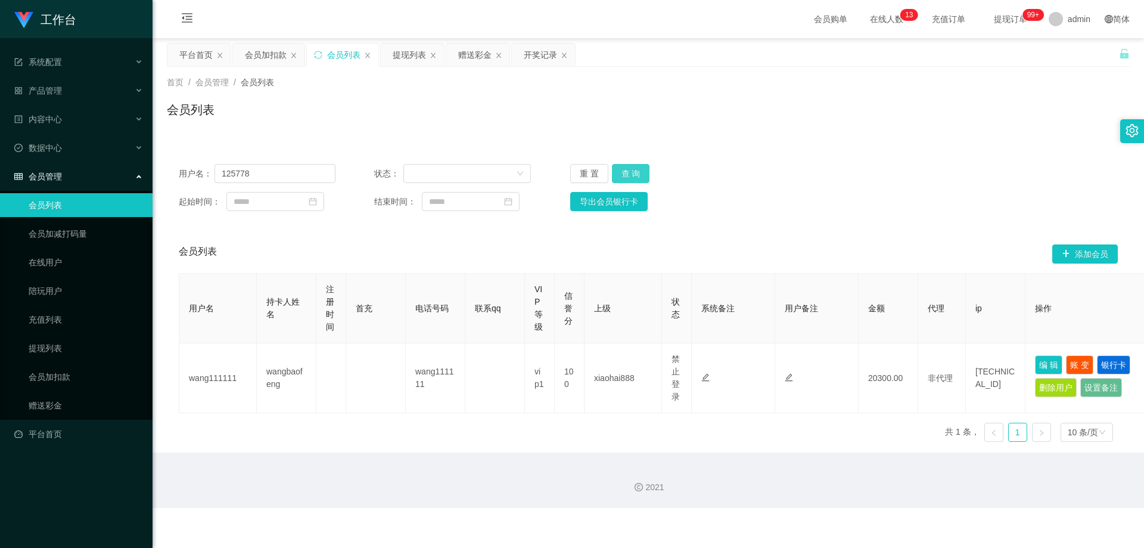
click at [615, 170] on button "查 询" at bounding box center [631, 173] width 38 height 19
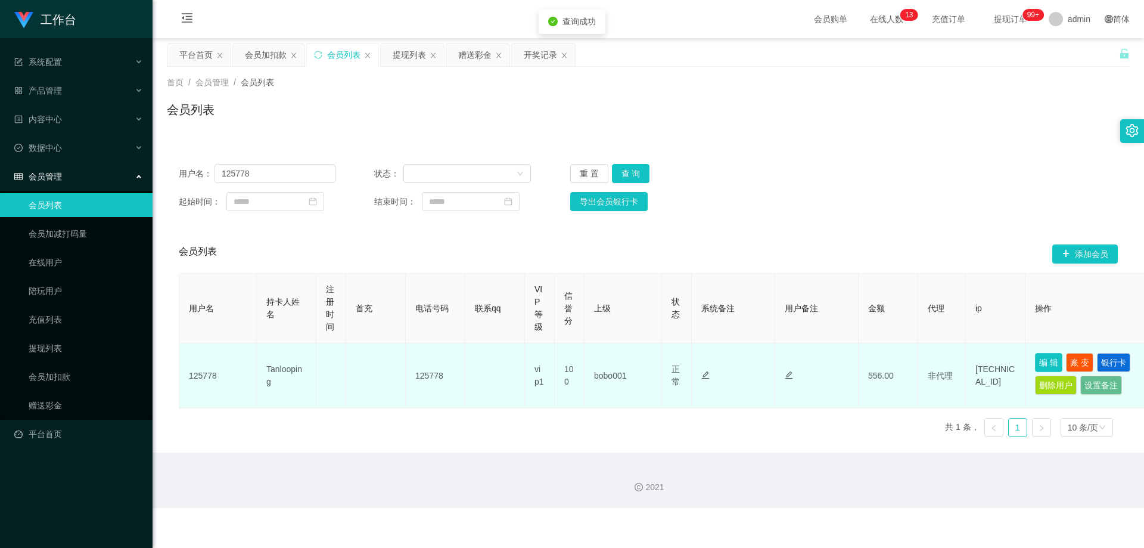
click at [615, 362] on button "编 辑" at bounding box center [1048, 362] width 27 height 19
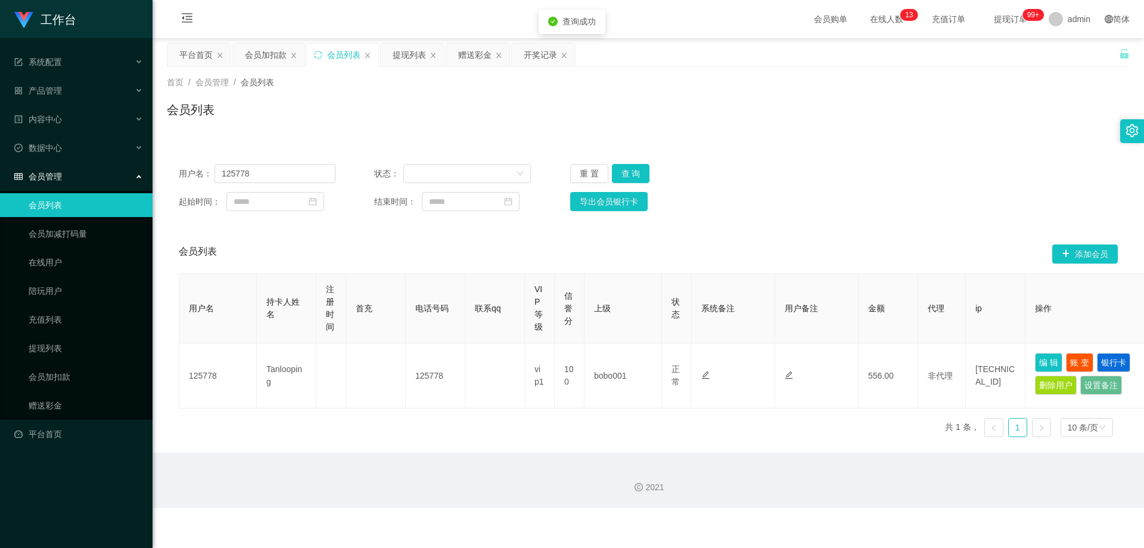
type input "125778"
type input "Tanlooping"
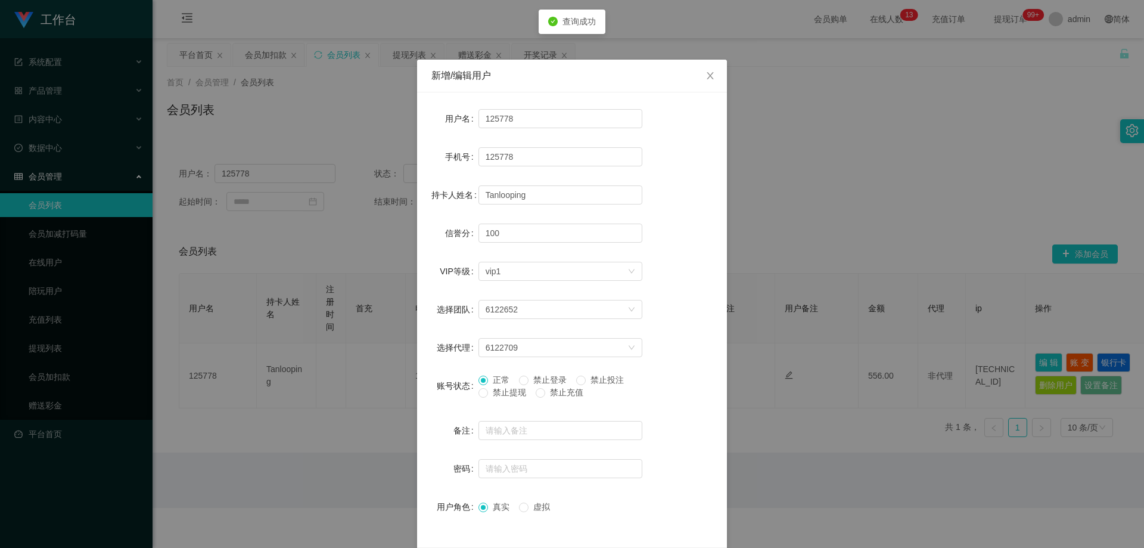
click at [508, 394] on span "禁止提现" at bounding box center [509, 392] width 43 height 10
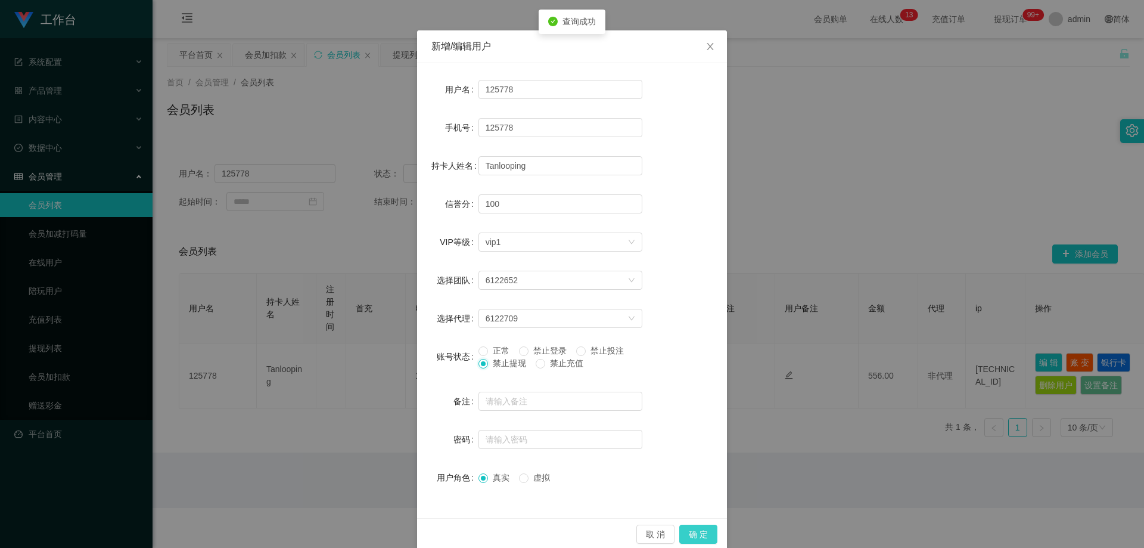
scroll to position [46, 0]
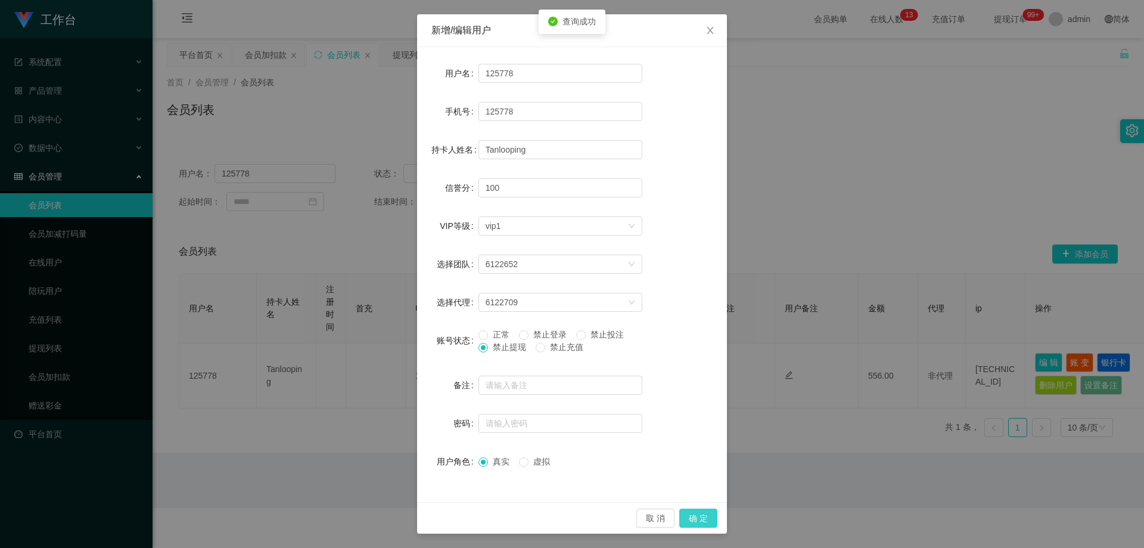
click at [615, 516] on button "确 定" at bounding box center [699, 517] width 38 height 19
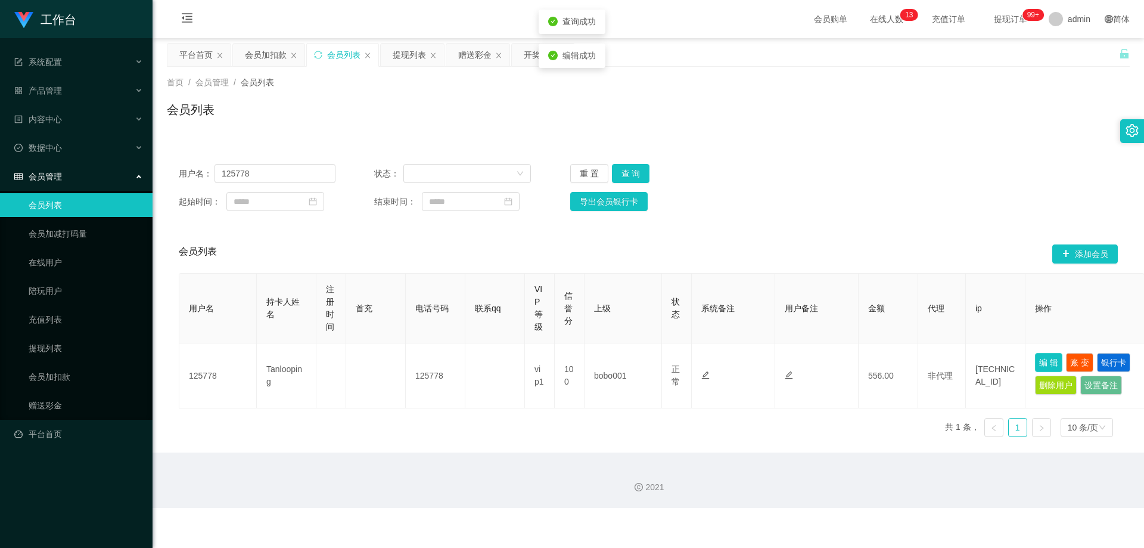
scroll to position [0, 0]
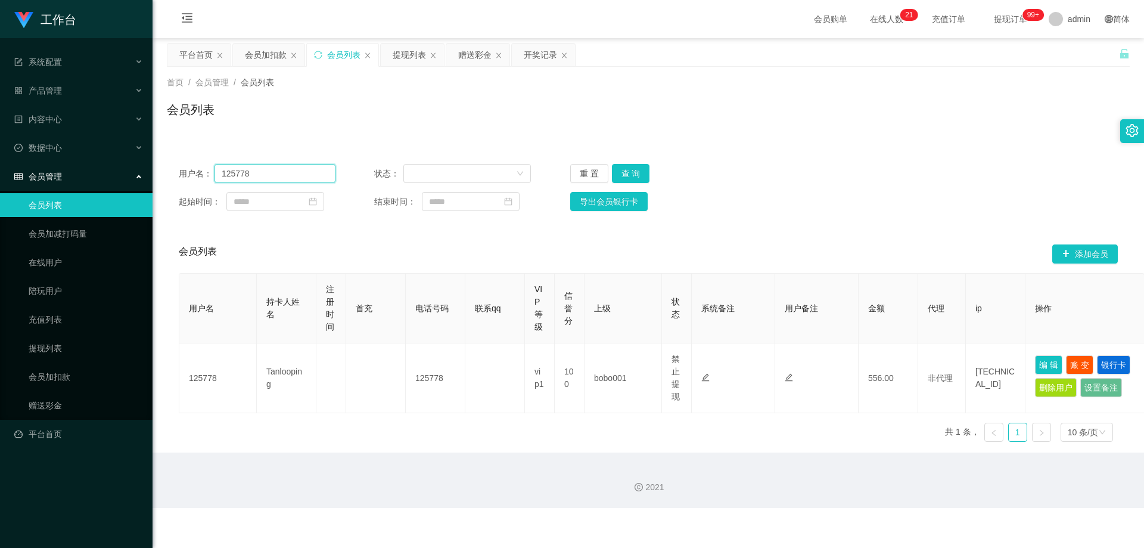
drag, startPoint x: 213, startPoint y: 172, endPoint x: 185, endPoint y: 192, distance: 34.2
click at [150, 182] on section "工作台 系统配置 产品管理 内容中心 数据中心 会员管理 会员列表 会员加减打码量 在线用户 陪玩用户 充值列表 提现列表 会员加扣款 赠送彩金 平台首页 保…" at bounding box center [572, 254] width 1144 height 508
paste input "hartbert95"
type input "hartbert95"
click at [615, 172] on button "查 询" at bounding box center [631, 173] width 38 height 19
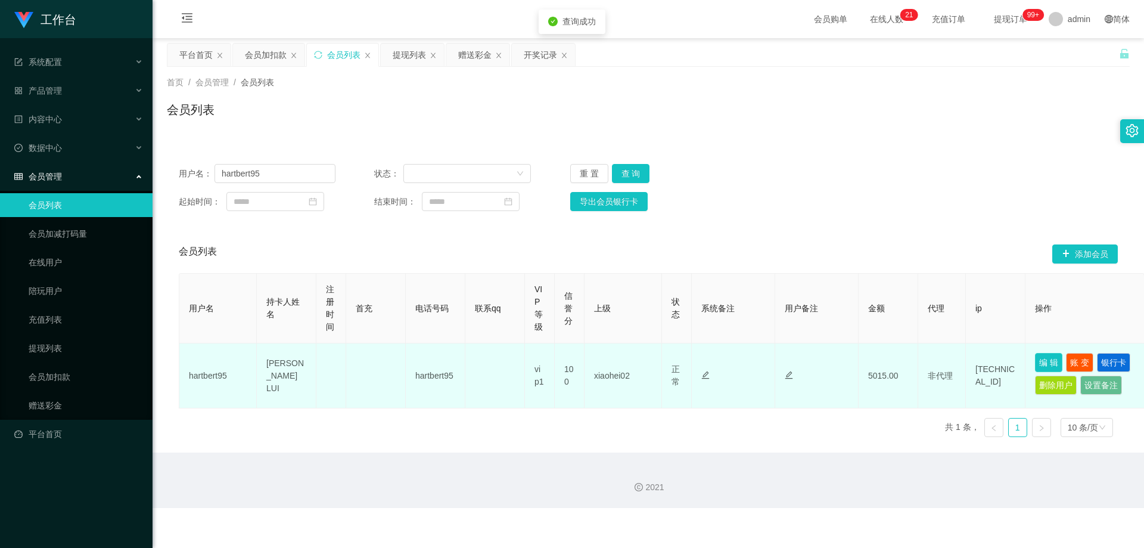
click at [615, 359] on button "编 辑" at bounding box center [1048, 362] width 27 height 19
type input "hartbert95"
type input "[PERSON_NAME] LUI"
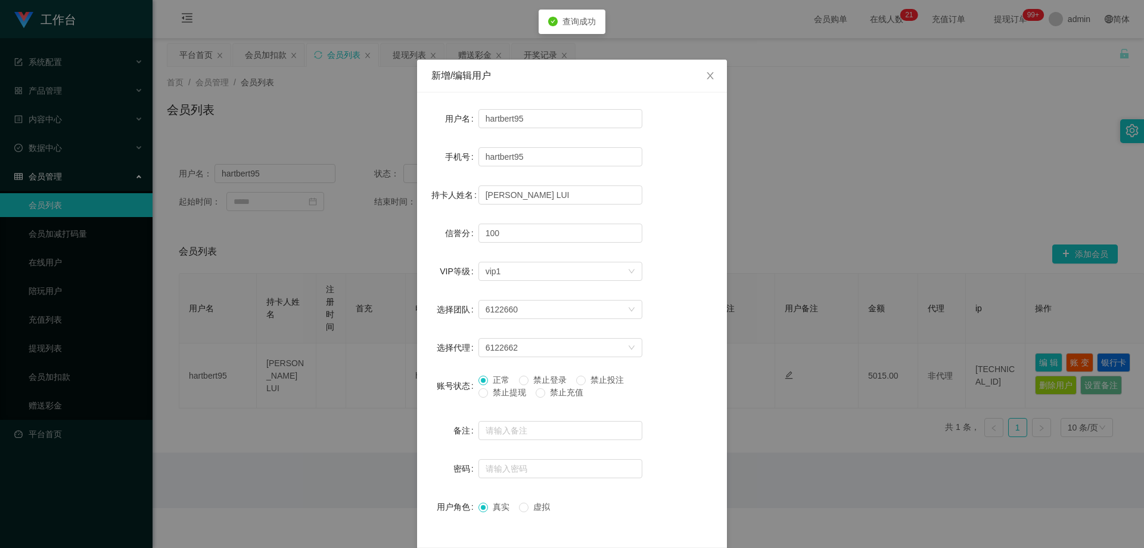
click at [488, 396] on span "禁止提现" at bounding box center [509, 392] width 43 height 10
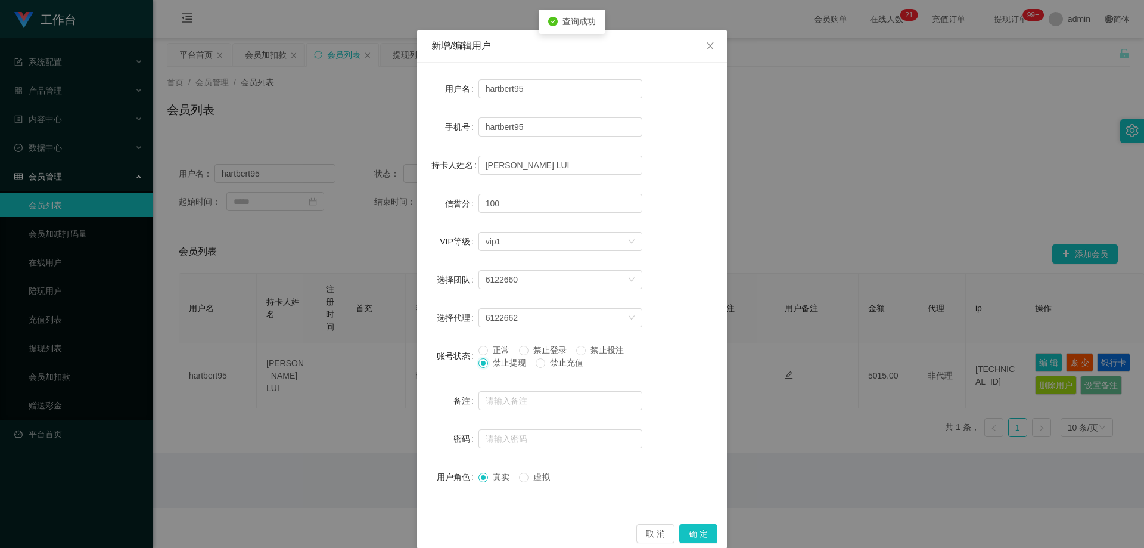
scroll to position [46, 0]
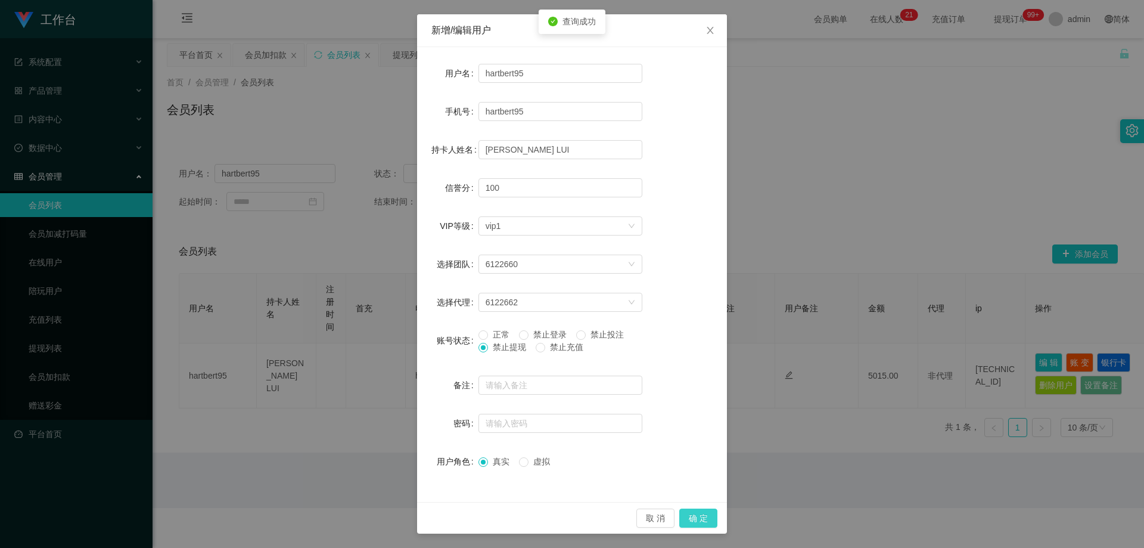
click at [615, 511] on button "确 定" at bounding box center [699, 517] width 38 height 19
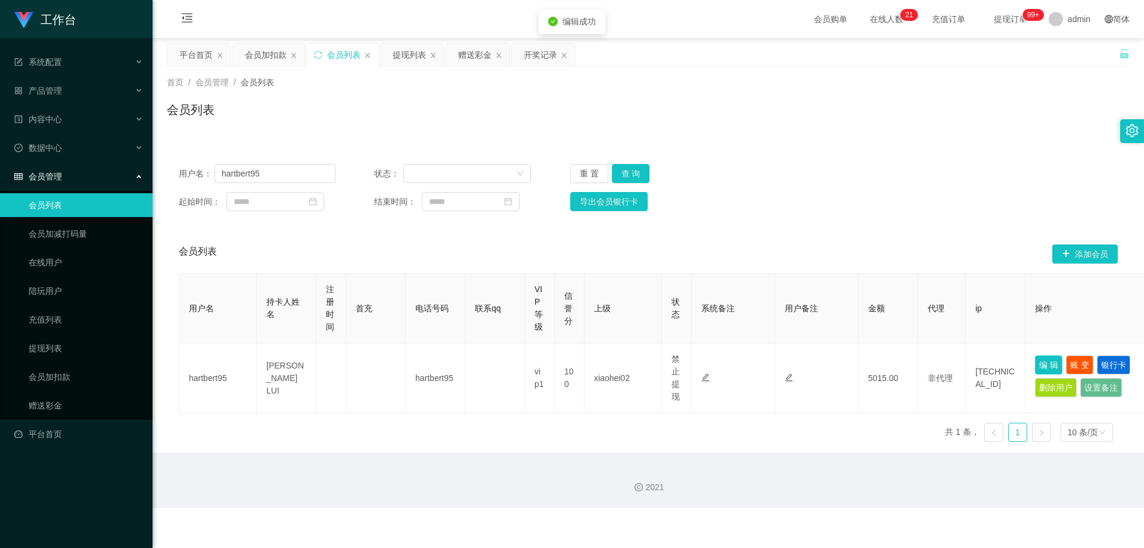
scroll to position [0, 0]
drag, startPoint x: 76, startPoint y: 182, endPoint x: 350, endPoint y: 214, distance: 276.1
click at [77, 184] on section "工作台 系统配置 产品管理 内容中心 数据中心 会员管理 会员列表 会员加减打码量 在线用户 陪玩用户 充值列表 提现列表 会员加扣款 赠送彩金 平台首页 保…" at bounding box center [572, 254] width 1144 height 508
paste input "Yong5197"
type input "Yong5197"
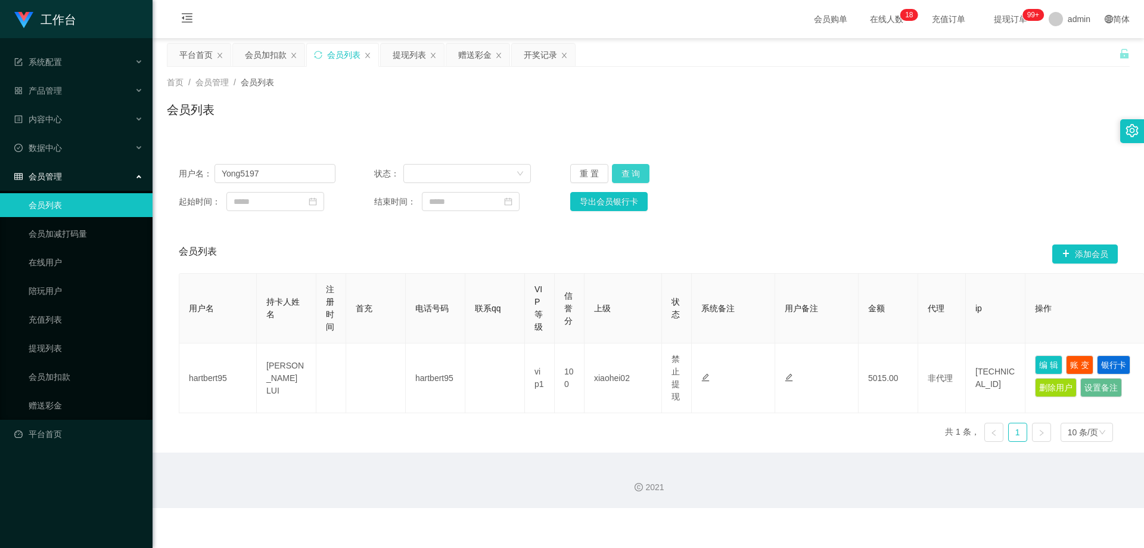
click at [615, 173] on button "查 询" at bounding box center [631, 173] width 38 height 19
click at [615, 362] on button "编 辑" at bounding box center [1048, 362] width 27 height 19
type input "Yong5197"
type input "[PERSON_NAME]"
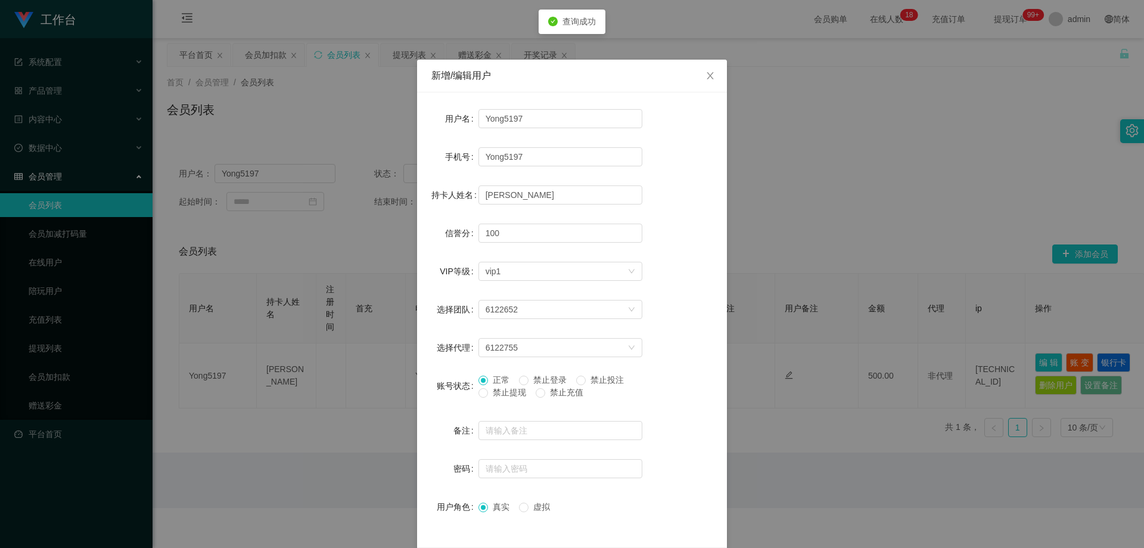
click at [501, 391] on span "禁止提现" at bounding box center [509, 392] width 43 height 10
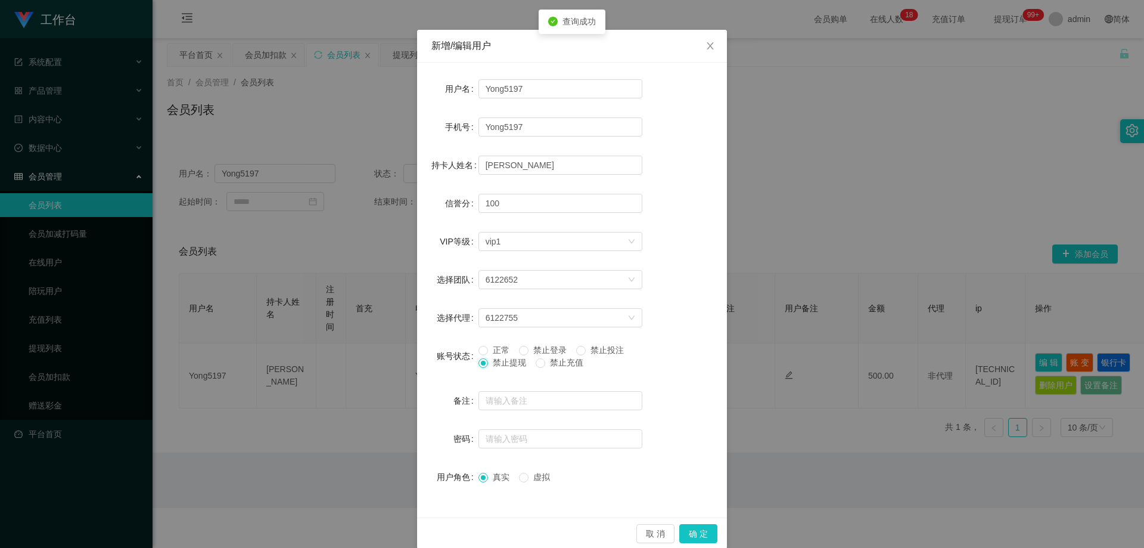
scroll to position [46, 0]
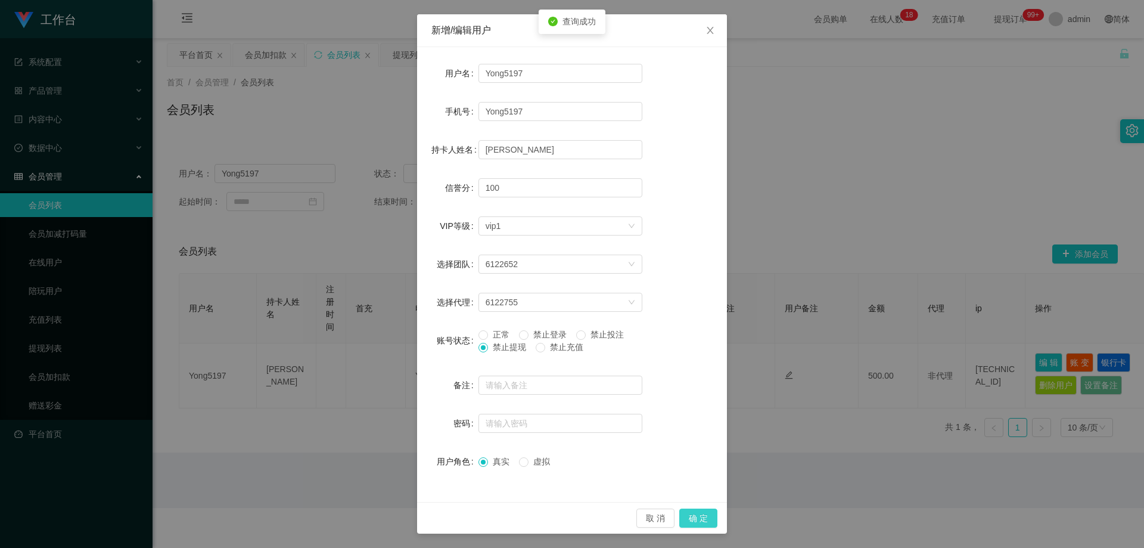
click at [615, 515] on button "确 定" at bounding box center [699, 517] width 38 height 19
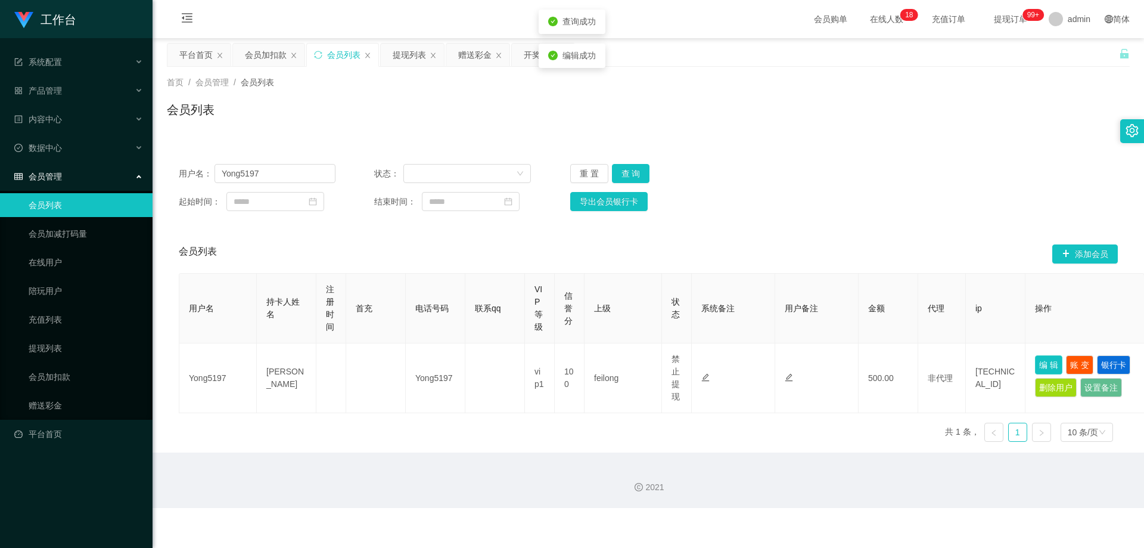
scroll to position [0, 0]
drag, startPoint x: 275, startPoint y: 176, endPoint x: 206, endPoint y: 191, distance: 70.9
click at [99, 184] on section "工作台 系统配置 产品管理 内容中心 数据中心 会员管理 会员列表 会员加减打码量 在线用户 陪玩用户 充值列表 提现列表 会员加扣款 赠送彩金 平台首页 保…" at bounding box center [572, 254] width 1144 height 508
paste input "Suvy2121"
type input "Suvy2121"
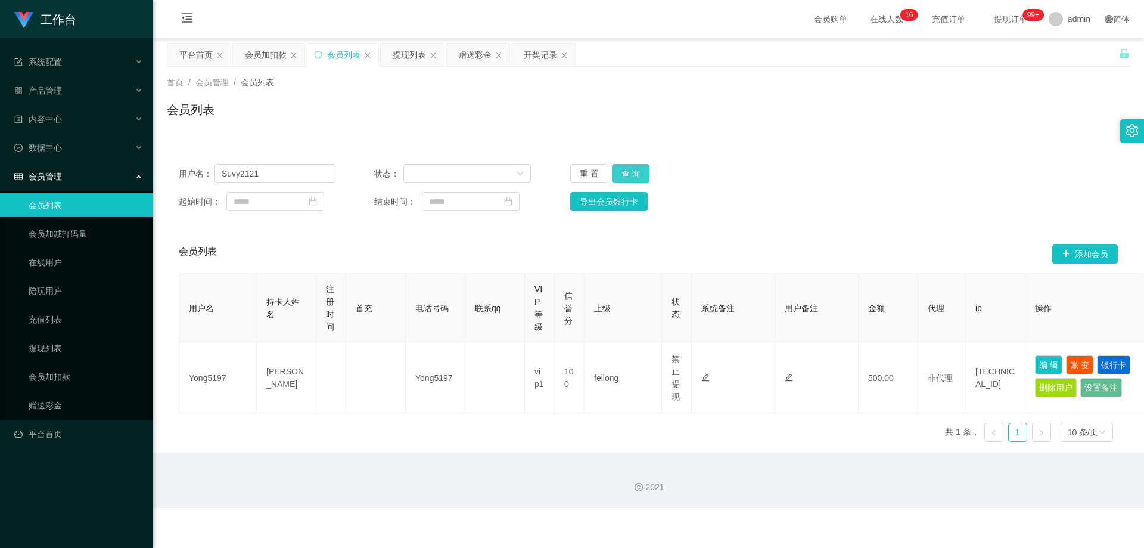
drag, startPoint x: 634, startPoint y: 176, endPoint x: 668, endPoint y: 191, distance: 37.3
click at [615, 176] on button "查 询" at bounding box center [631, 173] width 38 height 19
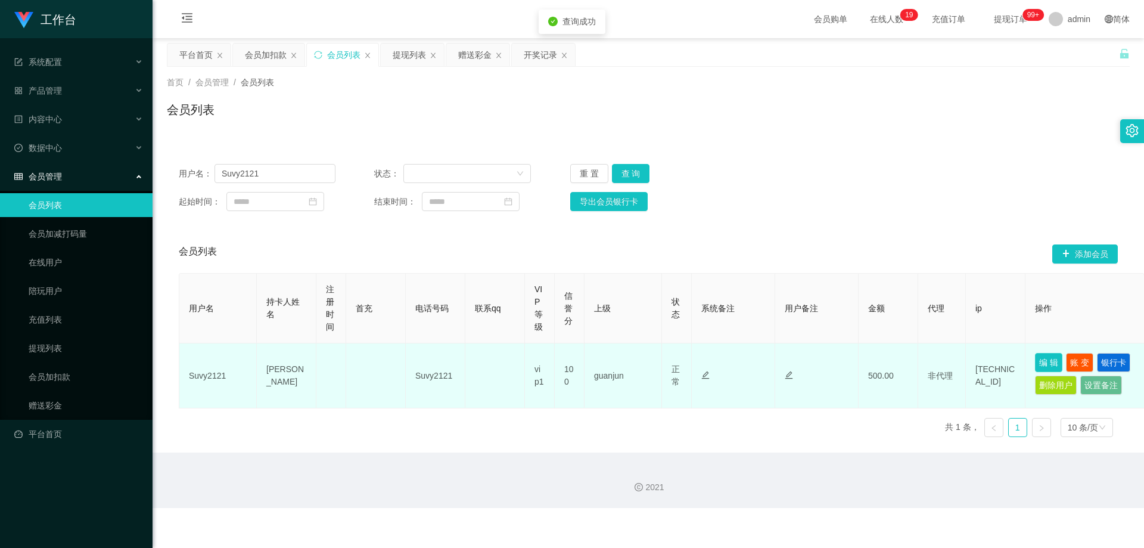
click at [615, 364] on button "编 辑" at bounding box center [1048, 362] width 27 height 19
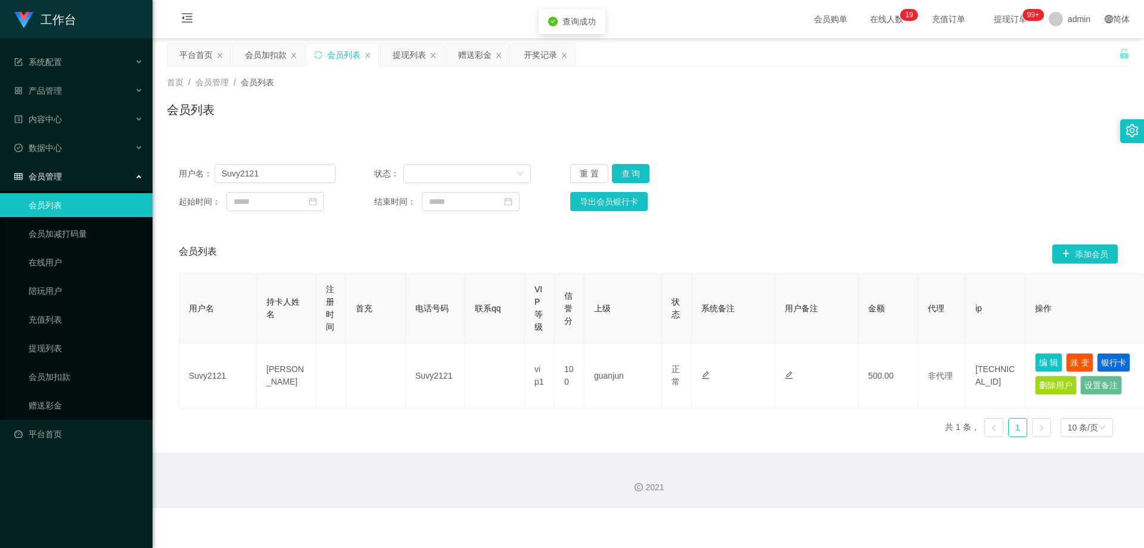
type input "Suvy2121"
type input "[PERSON_NAME]"
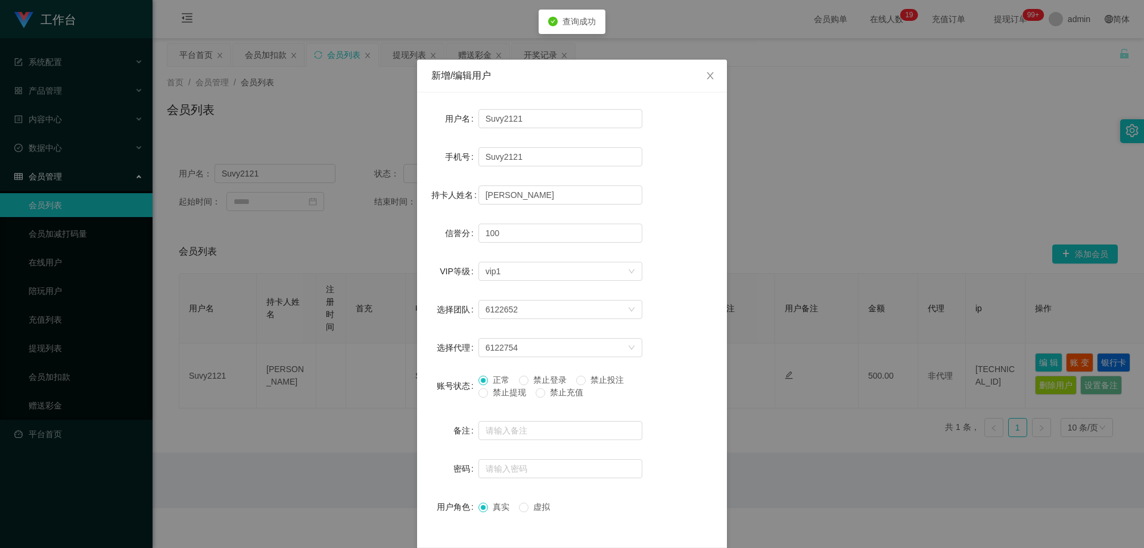
click at [503, 393] on span "禁止提现" at bounding box center [509, 392] width 43 height 10
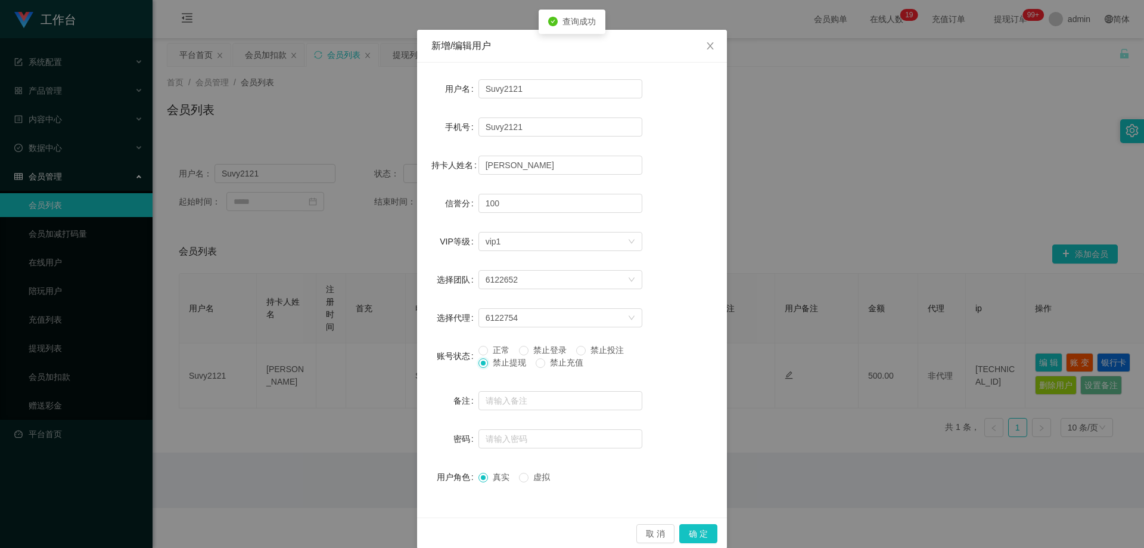
scroll to position [46, 0]
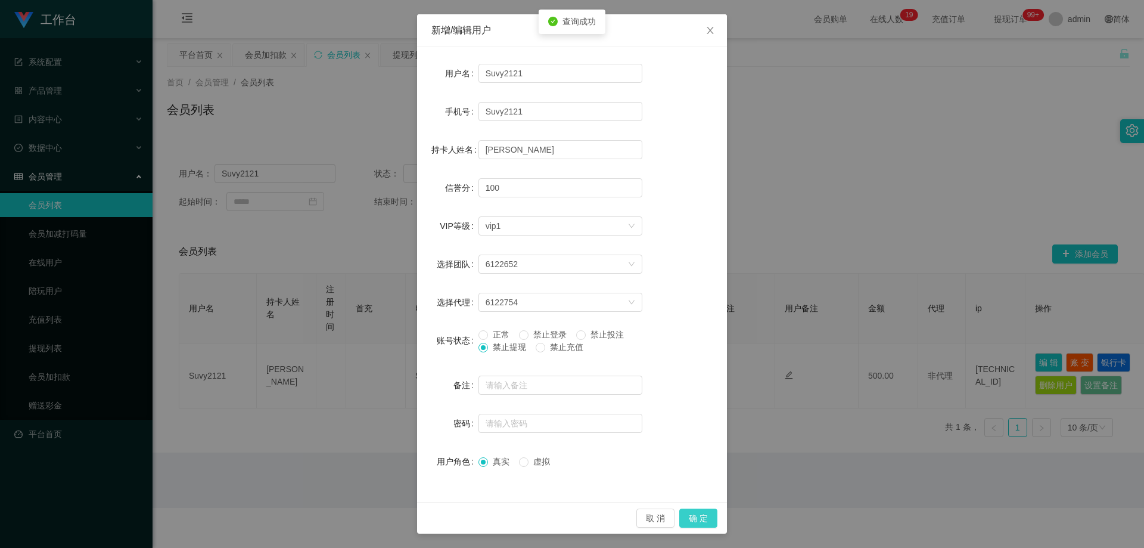
click at [615, 513] on button "确 定" at bounding box center [699, 517] width 38 height 19
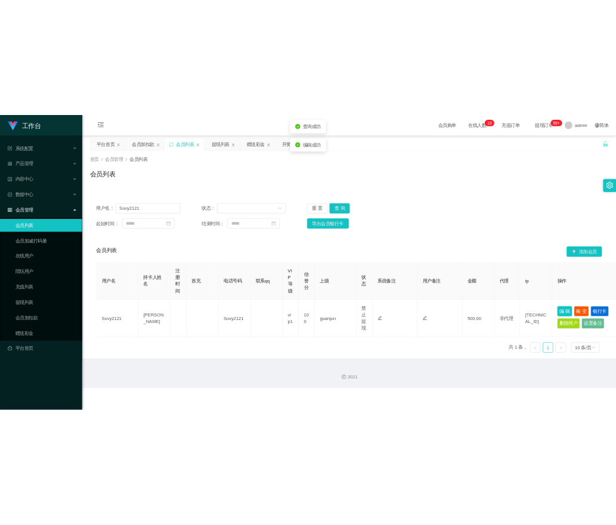
scroll to position [0, 0]
